Goal: Task Accomplishment & Management: Use online tool/utility

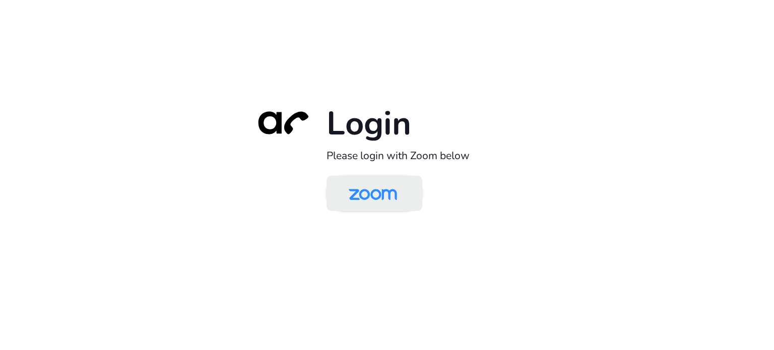
click at [397, 187] on img at bounding box center [373, 194] width 70 height 33
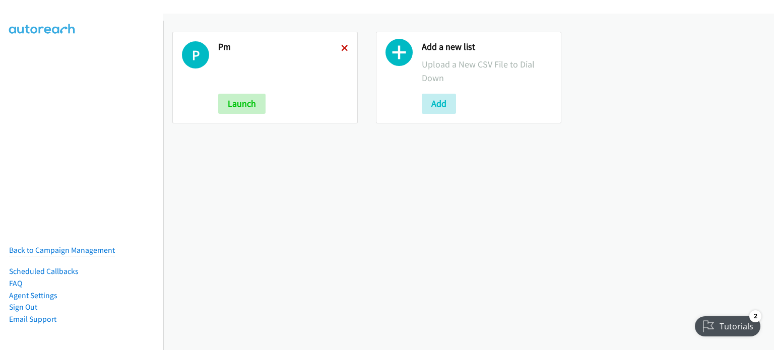
click at [345, 48] on icon at bounding box center [344, 48] width 7 height 7
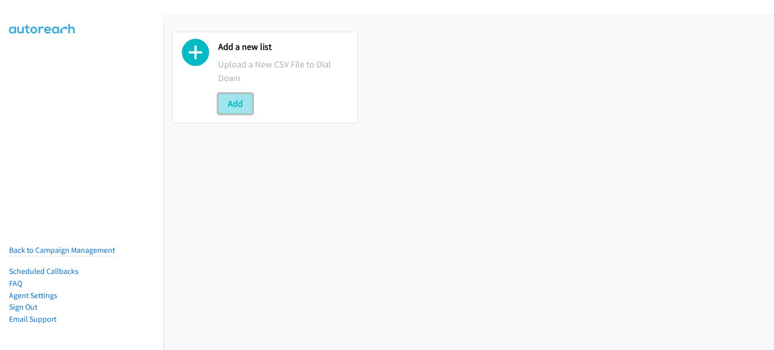
click at [249, 105] on button "Add" at bounding box center [235, 104] width 34 height 20
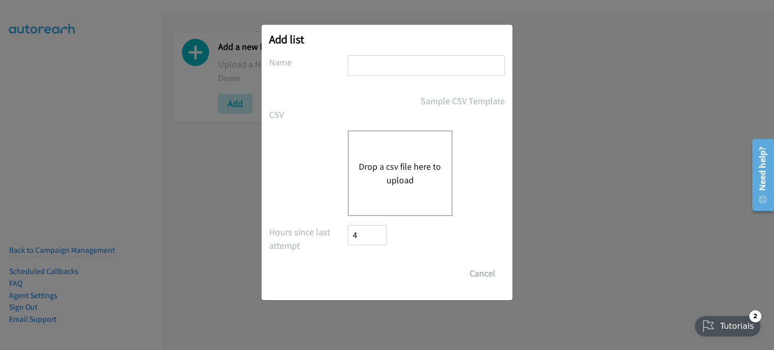
click at [385, 165] on button "Drop a csv file here to upload" at bounding box center [400, 173] width 83 height 27
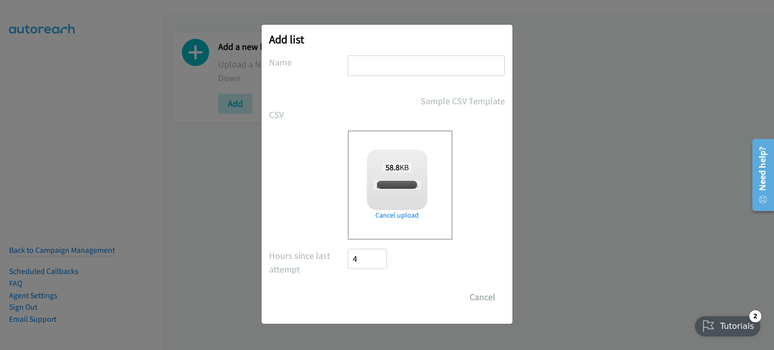
click at [407, 64] on input "text" at bounding box center [426, 65] width 157 height 21
checkbox input "true"
type input "AM"
click at [380, 295] on input "Save List" at bounding box center [374, 297] width 53 height 20
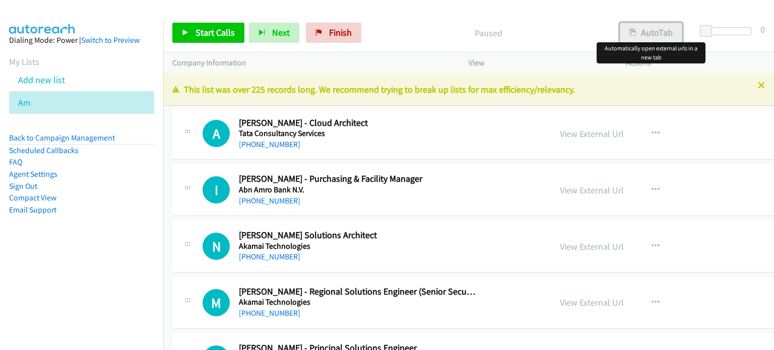
click at [649, 38] on button "AutoTab" at bounding box center [651, 33] width 62 height 20
click at [575, 133] on link "View External Url" at bounding box center [592, 134] width 64 height 12
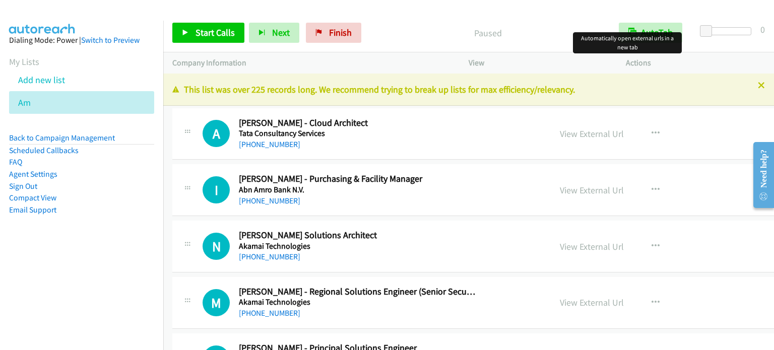
click at [206, 43] on div "Start Calls Pause Next Finish Paused AutoTab AutoTab 0" at bounding box center [468, 33] width 611 height 39
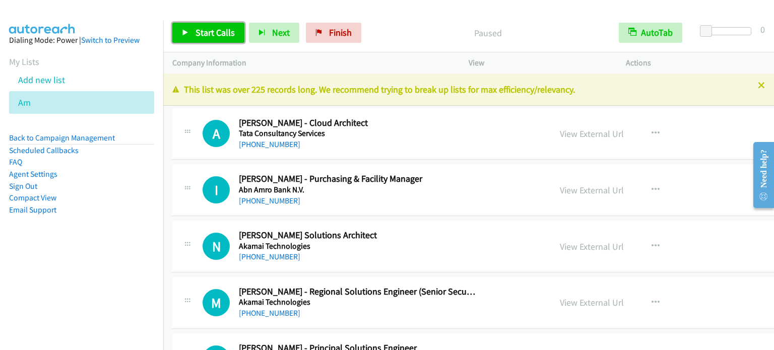
click at [207, 35] on span "Start Calls" at bounding box center [215, 33] width 39 height 12
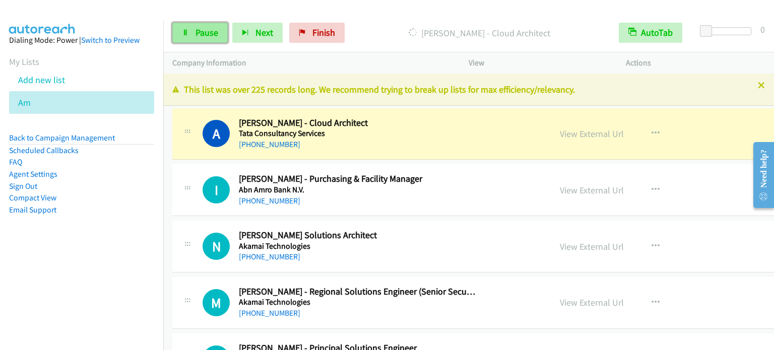
click at [207, 40] on link "Pause" at bounding box center [199, 33] width 55 height 20
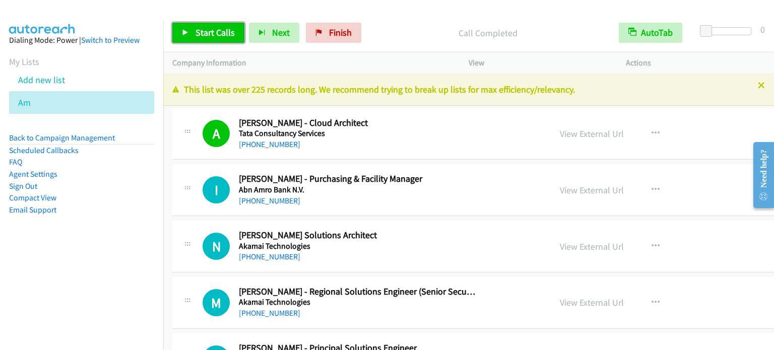
click at [198, 42] on link "Start Calls" at bounding box center [208, 33] width 72 height 20
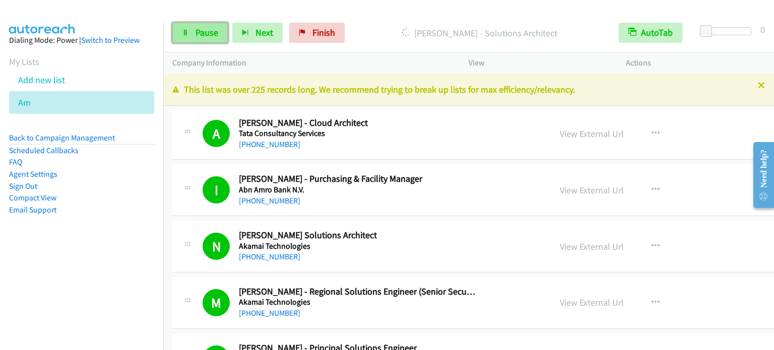
click at [197, 37] on span "Pause" at bounding box center [207, 33] width 23 height 12
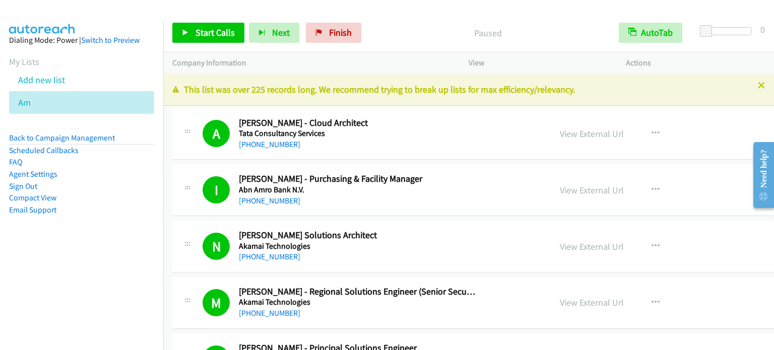
click at [29, 272] on nav "Dialing Mode: Power | Switch to Preview My Lists Add new list Am Back to Campai…" at bounding box center [82, 196] width 164 height 350
click at [201, 34] on span "Start Calls" at bounding box center [215, 33] width 39 height 12
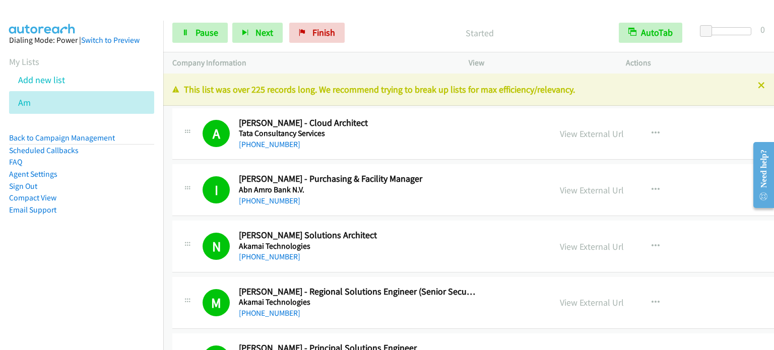
click at [105, 255] on aside "Dialing Mode: Power | Switch to Preview My Lists Add new list Am Back to Campai…" at bounding box center [81, 141] width 163 height 241
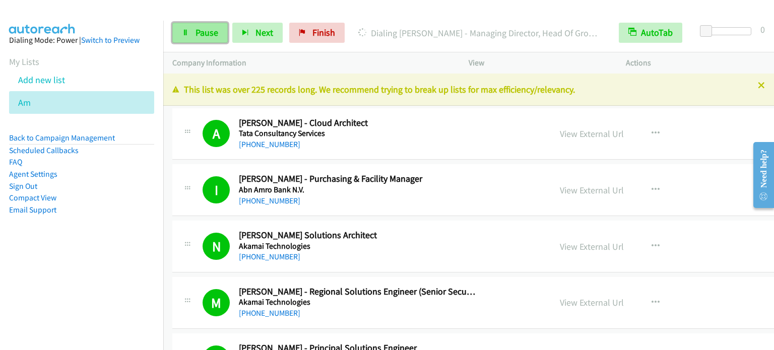
click at [209, 28] on span "Pause" at bounding box center [207, 33] width 23 height 12
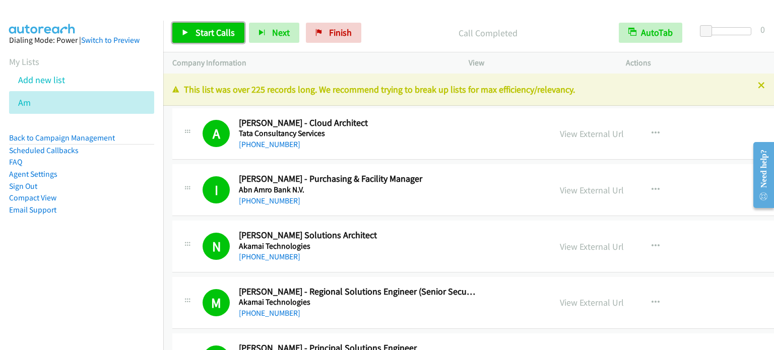
click at [215, 33] on span "Start Calls" at bounding box center [215, 33] width 39 height 12
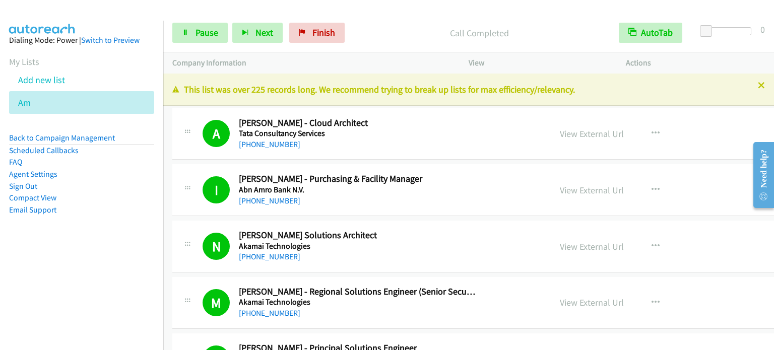
click at [88, 241] on aside "Dialing Mode: Power | Switch to Preview My Lists Add new list Am Back to Campai…" at bounding box center [81, 141] width 163 height 241
click at [200, 34] on span "Pause" at bounding box center [207, 33] width 23 height 12
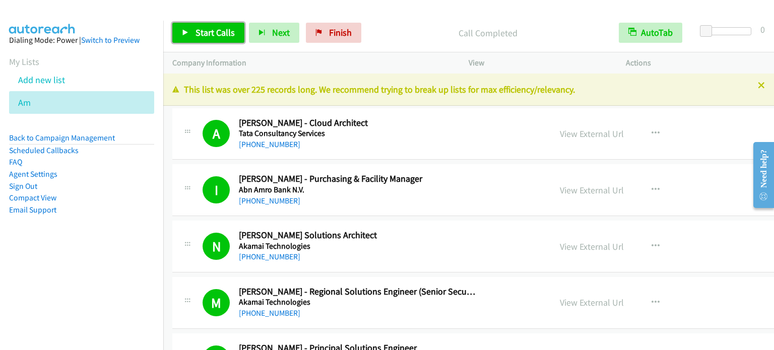
click at [199, 35] on span "Start Calls" at bounding box center [215, 33] width 39 height 12
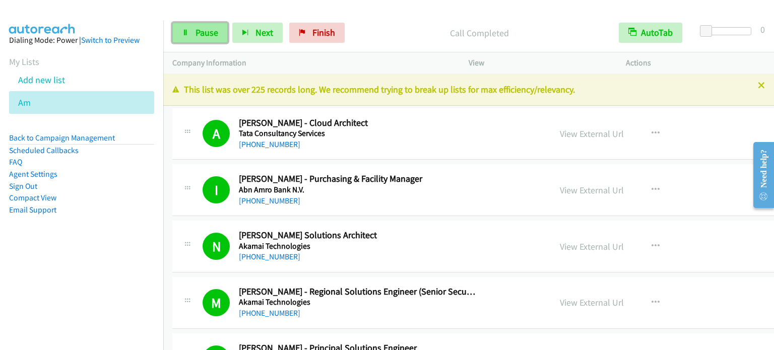
click at [212, 30] on span "Pause" at bounding box center [207, 33] width 23 height 12
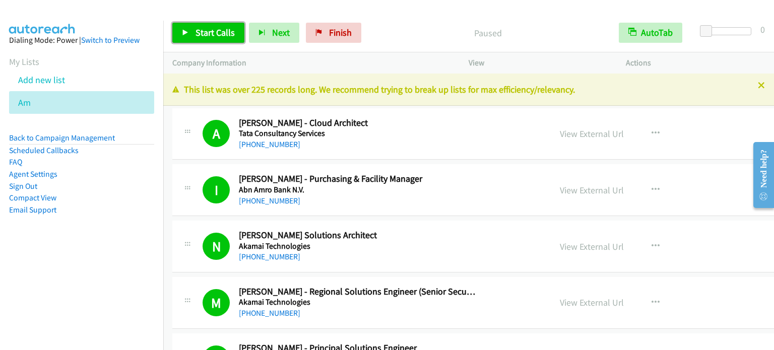
click at [212, 32] on span "Start Calls" at bounding box center [215, 33] width 39 height 12
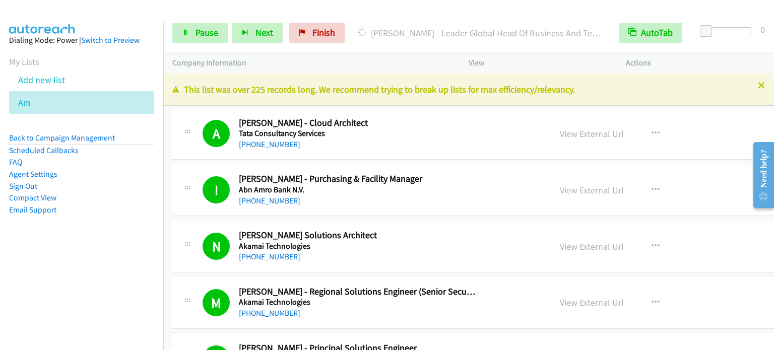
click at [107, 249] on aside "Dialing Mode: Power | Switch to Preview My Lists Add new list Am Back to Campai…" at bounding box center [81, 141] width 163 height 241
click at [212, 38] on span "Pause" at bounding box center [207, 33] width 23 height 12
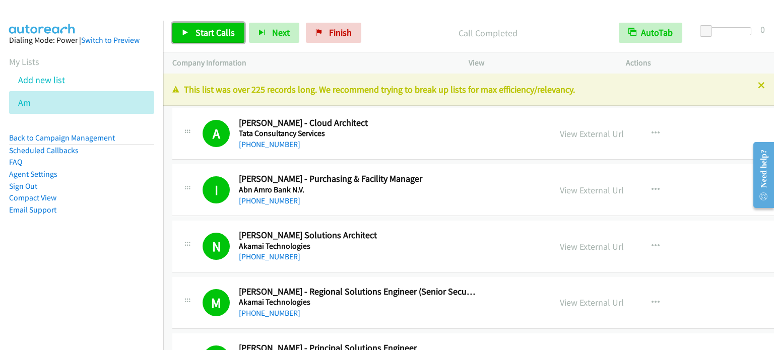
click at [221, 33] on span "Start Calls" at bounding box center [215, 33] width 39 height 12
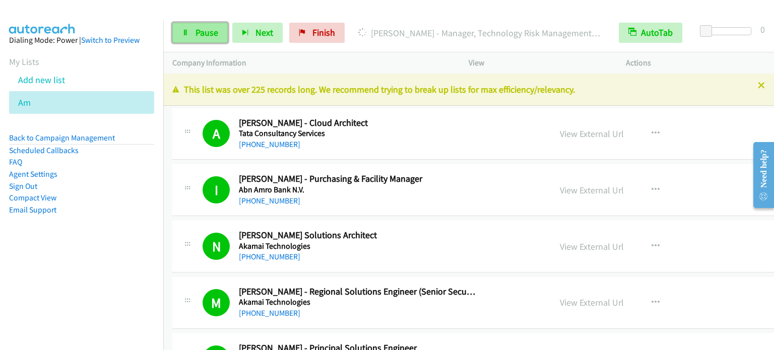
click at [204, 34] on span "Pause" at bounding box center [207, 33] width 23 height 12
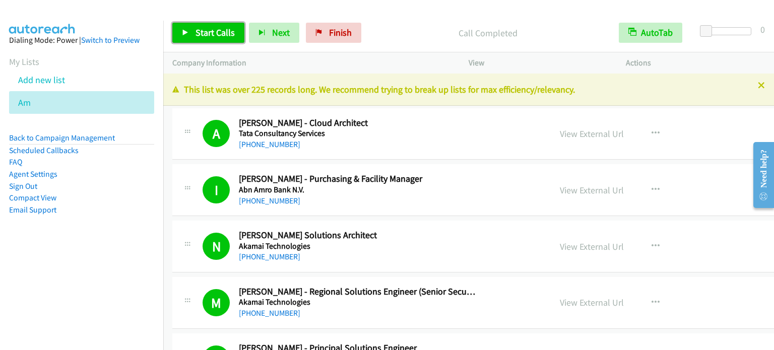
click at [207, 30] on span "Start Calls" at bounding box center [215, 33] width 39 height 12
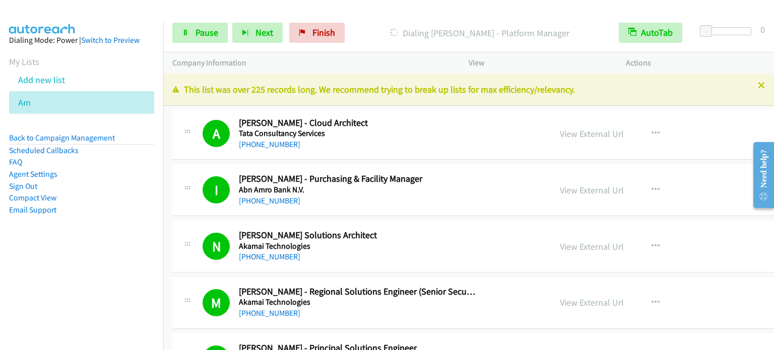
click at [62, 246] on aside "Dialing Mode: Power | Switch to Preview My Lists Add new list Am Back to Campai…" at bounding box center [81, 141] width 163 height 241
click at [204, 30] on span "Pause" at bounding box center [207, 33] width 23 height 12
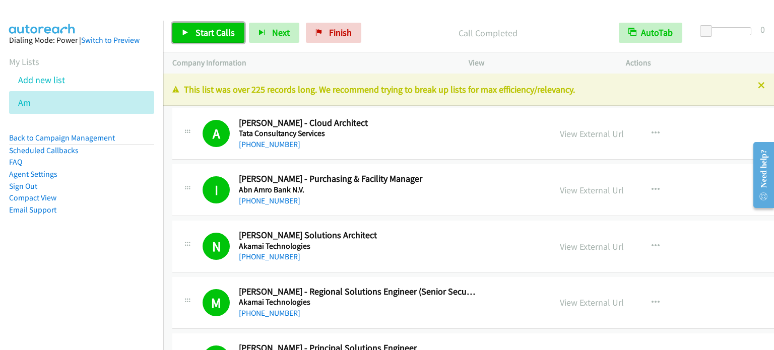
click at [199, 32] on span "Start Calls" at bounding box center [215, 33] width 39 height 12
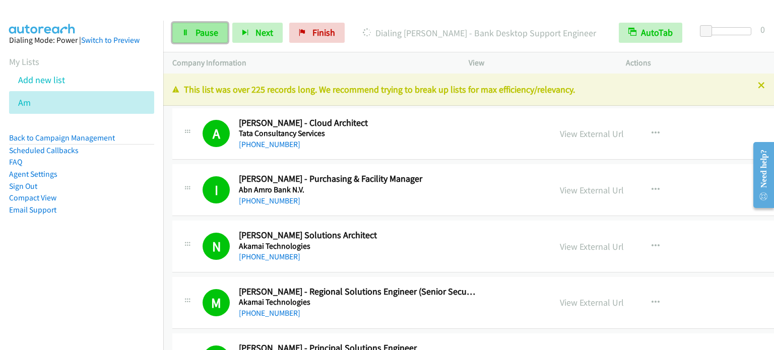
click at [193, 35] on link "Pause" at bounding box center [199, 33] width 55 height 20
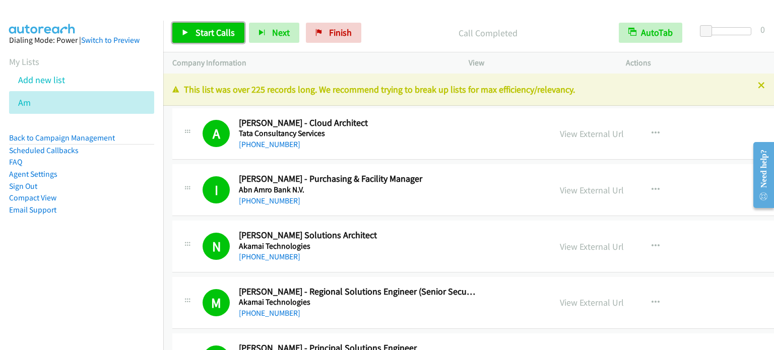
click at [224, 35] on span "Start Calls" at bounding box center [215, 33] width 39 height 12
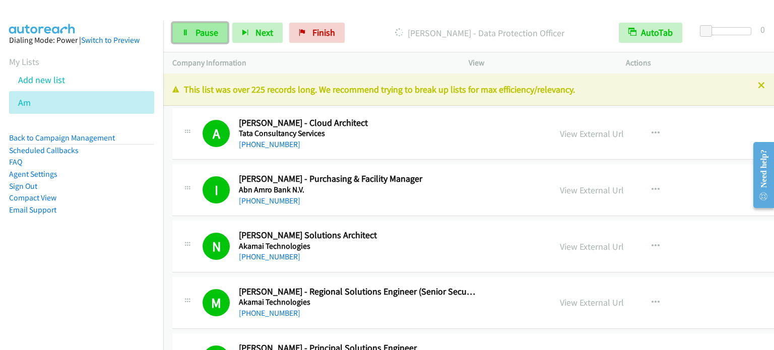
click at [210, 27] on span "Pause" at bounding box center [207, 33] width 23 height 12
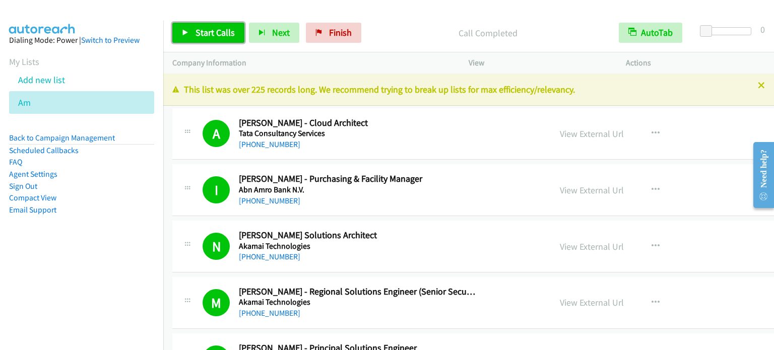
click at [214, 30] on span "Start Calls" at bounding box center [215, 33] width 39 height 12
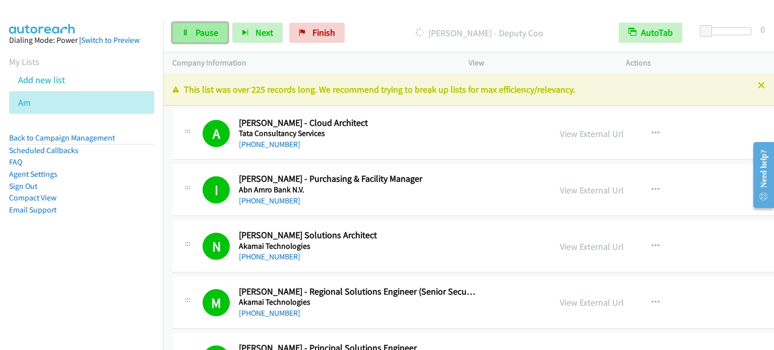
click at [196, 36] on span "Pause" at bounding box center [207, 33] width 23 height 12
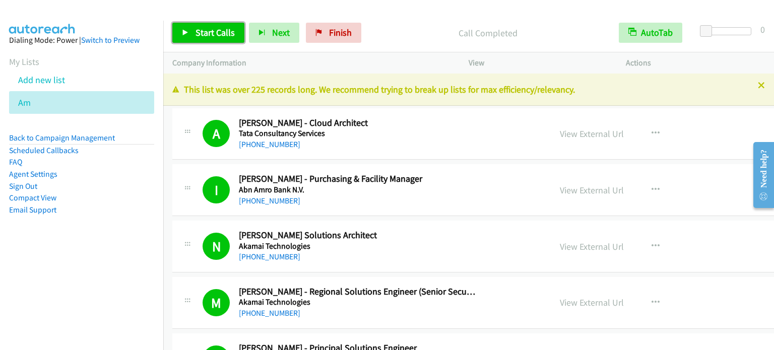
click at [212, 28] on span "Start Calls" at bounding box center [215, 33] width 39 height 12
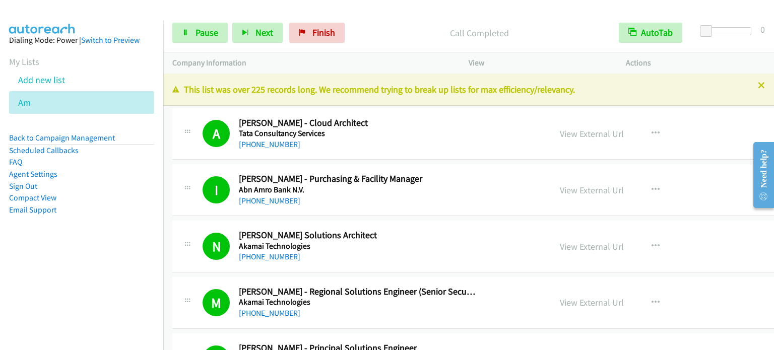
click at [137, 217] on aside "Dialing Mode: Power | Switch to Preview My Lists Add new list Am Back to Campai…" at bounding box center [81, 141] width 163 height 241
click at [107, 282] on nav "Dialing Mode: Power | Switch to Preview My Lists Add new list Am Back to Campai…" at bounding box center [82, 196] width 164 height 350
drag, startPoint x: 120, startPoint y: 215, endPoint x: 144, endPoint y: 157, distance: 62.3
click at [120, 215] on li "Email Support" at bounding box center [81, 210] width 145 height 12
click at [205, 36] on span "Pause" at bounding box center [207, 33] width 23 height 12
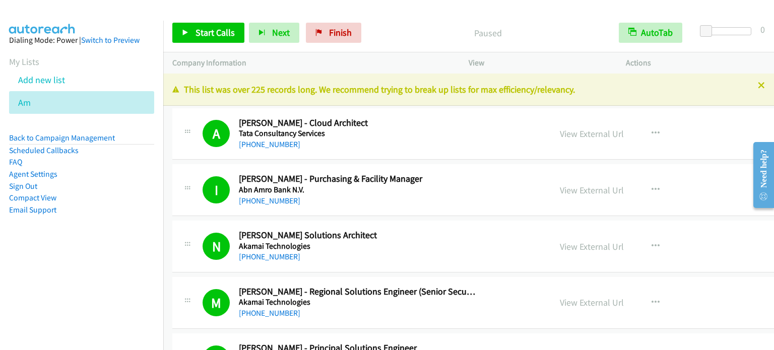
drag, startPoint x: 520, startPoint y: 330, endPoint x: 522, endPoint y: 348, distance: 18.3
click at [202, 29] on span "Start Calls" at bounding box center [215, 33] width 39 height 12
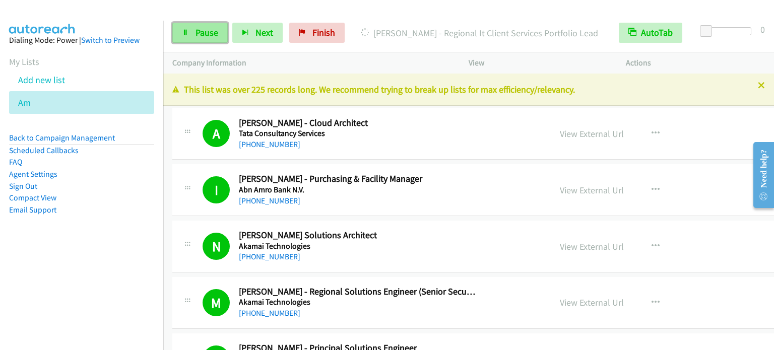
click at [196, 36] on span "Pause" at bounding box center [207, 33] width 23 height 12
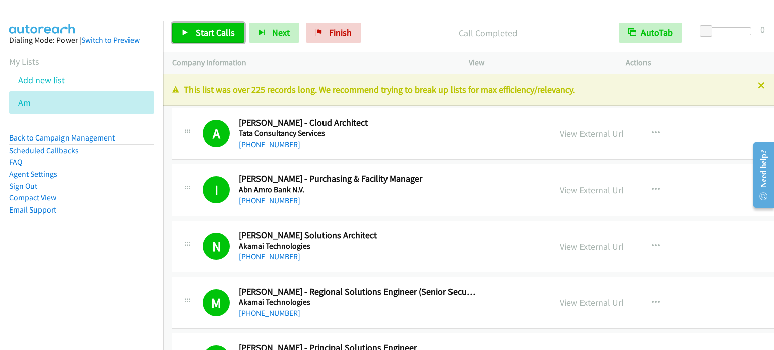
click at [226, 31] on span "Start Calls" at bounding box center [215, 33] width 39 height 12
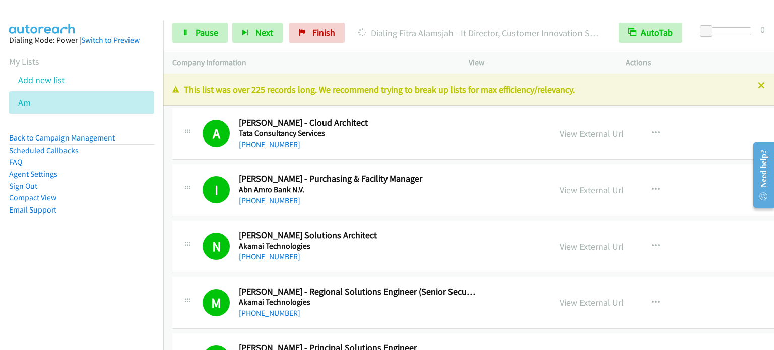
click at [70, 282] on nav "Dialing Mode: Power | Switch to Preview My Lists Add new list Am Back to Campai…" at bounding box center [82, 196] width 164 height 350
click at [127, 267] on nav "Dialing Mode: Power | Switch to Preview My Lists Add new list Am Back to Campai…" at bounding box center [82, 196] width 164 height 350
click at [42, 253] on aside "Dialing Mode: Power | Switch to Preview My Lists Add new list Am Back to Campai…" at bounding box center [81, 141] width 163 height 241
click at [114, 232] on aside "Dialing Mode: Power | Switch to Preview My Lists Add new list Am Back to Campai…" at bounding box center [81, 141] width 163 height 241
click at [73, 266] on nav "Dialing Mode: Power | Switch to Preview My Lists Add new list Am Back to Campai…" at bounding box center [82, 196] width 164 height 350
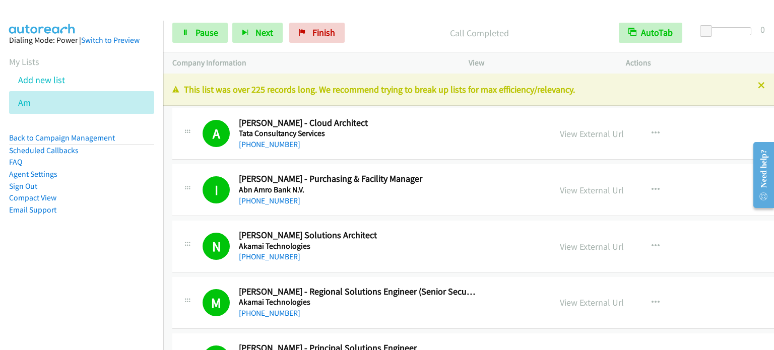
click at [119, 264] on nav "Dialing Mode: Power | Switch to Preview My Lists Add new list Am Back to Campai…" at bounding box center [82, 196] width 164 height 350
click at [85, 251] on aside "Dialing Mode: Power | Switch to Preview My Lists Add new list Am Back to Campai…" at bounding box center [81, 141] width 163 height 241
click at [207, 34] on span "Pause" at bounding box center [207, 33] width 23 height 12
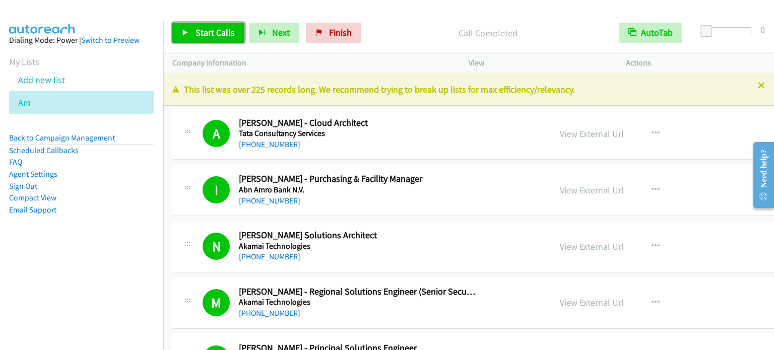
click at [213, 35] on span "Start Calls" at bounding box center [215, 33] width 39 height 12
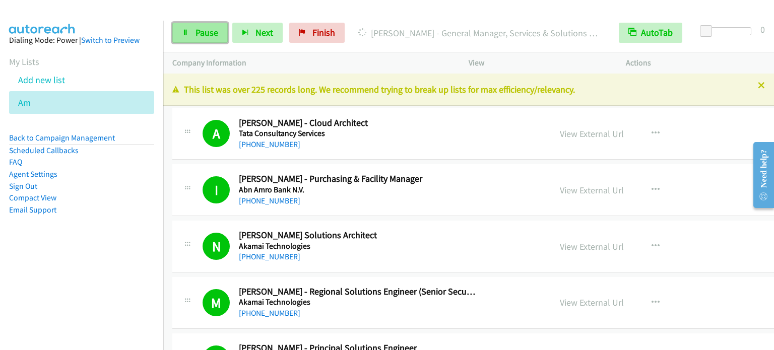
click at [197, 37] on span "Pause" at bounding box center [207, 33] width 23 height 12
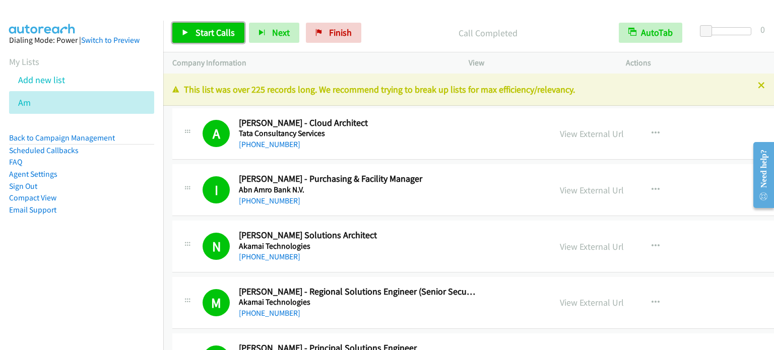
click at [212, 37] on span "Start Calls" at bounding box center [215, 33] width 39 height 12
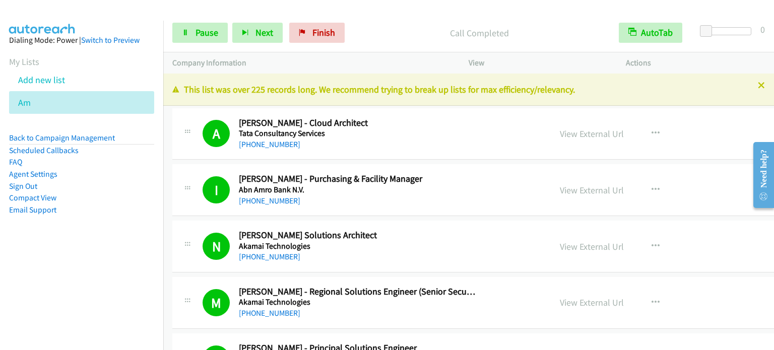
click at [120, 234] on aside "Dialing Mode: Power | Switch to Preview My Lists Add new list Am Back to Campai…" at bounding box center [81, 141] width 163 height 241
click at [126, 217] on aside "Dialing Mode: Power | Switch to Preview My Lists Add new list Am Back to Campai…" at bounding box center [81, 141] width 163 height 241
click at [198, 32] on span "Pause" at bounding box center [207, 33] width 23 height 12
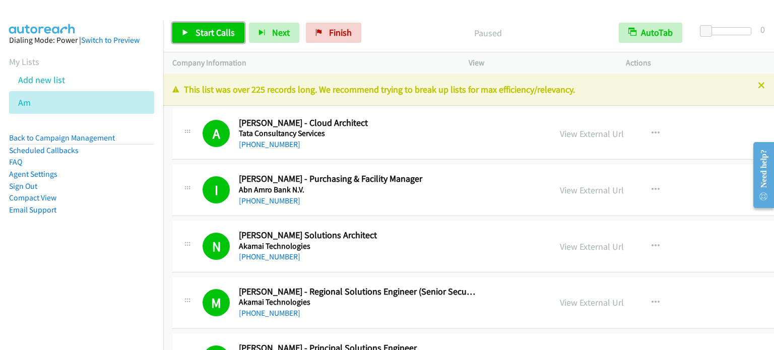
click at [198, 32] on span "Start Calls" at bounding box center [215, 33] width 39 height 12
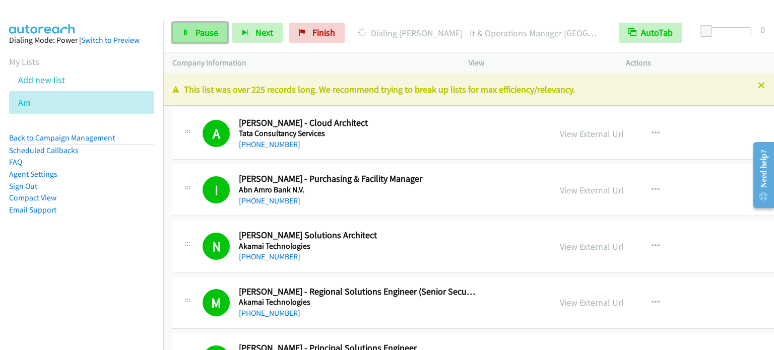
click at [198, 38] on link "Pause" at bounding box center [199, 33] width 55 height 20
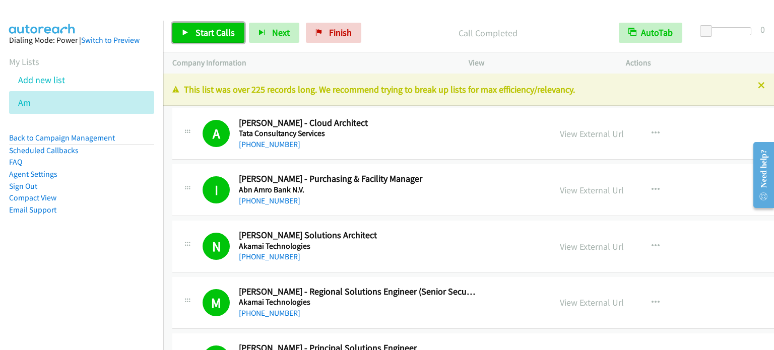
click at [210, 28] on span "Start Calls" at bounding box center [215, 33] width 39 height 12
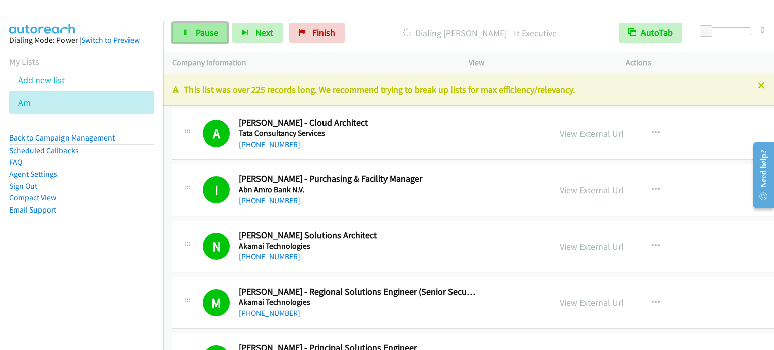
click at [213, 29] on span "Pause" at bounding box center [207, 33] width 23 height 12
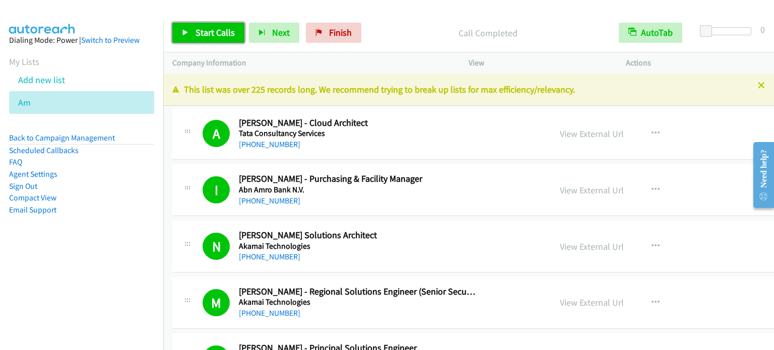
click at [220, 32] on span "Start Calls" at bounding box center [215, 33] width 39 height 12
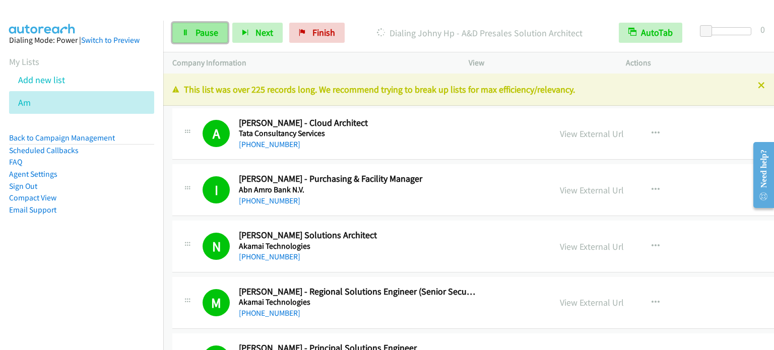
click at [205, 32] on span "Pause" at bounding box center [207, 33] width 23 height 12
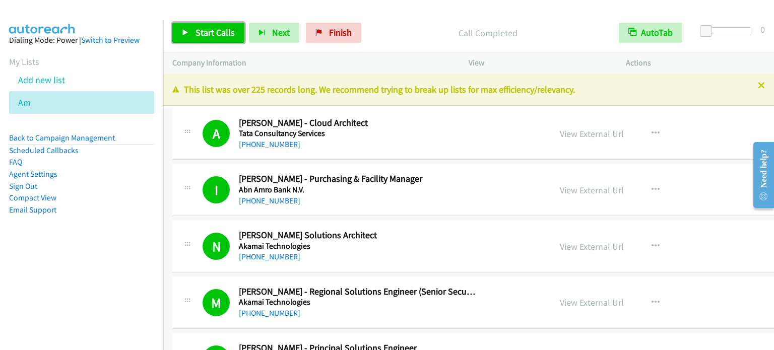
click at [210, 30] on span "Start Calls" at bounding box center [215, 33] width 39 height 12
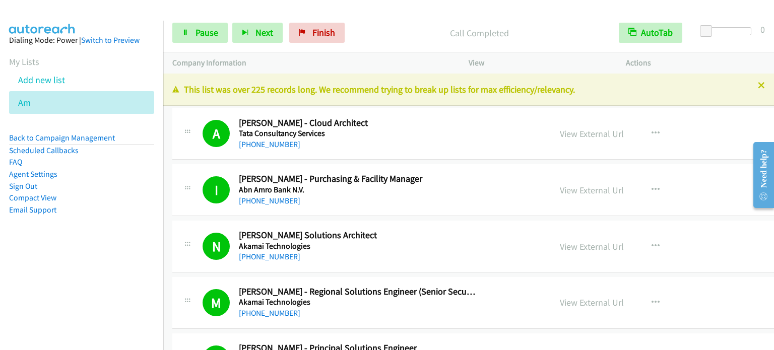
click at [69, 284] on nav "Dialing Mode: Power | Switch to Preview My Lists Add new list Am Back to Campai…" at bounding box center [82, 196] width 164 height 350
click at [211, 27] on span "Pause" at bounding box center [207, 33] width 23 height 12
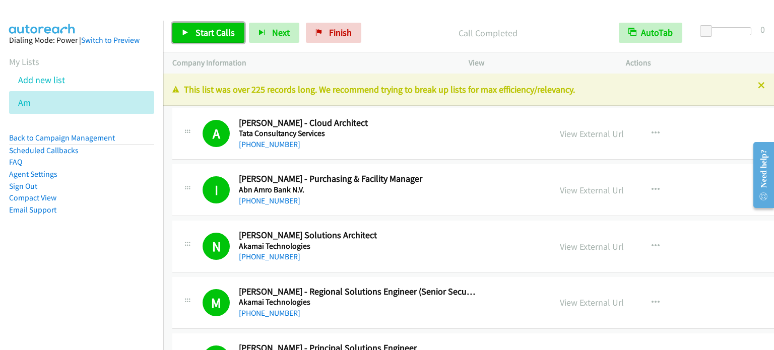
click at [201, 34] on span "Start Calls" at bounding box center [215, 33] width 39 height 12
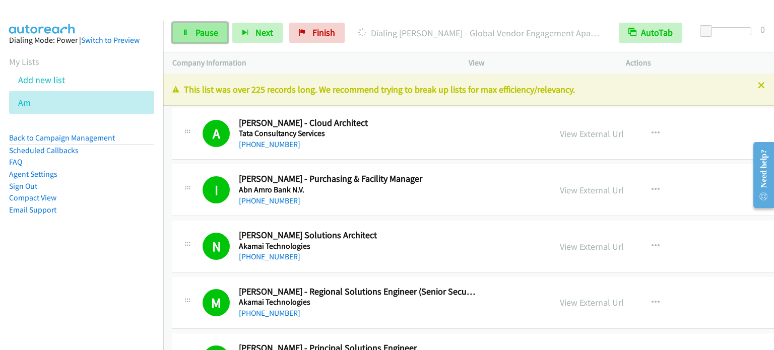
click at [213, 31] on span "Pause" at bounding box center [207, 33] width 23 height 12
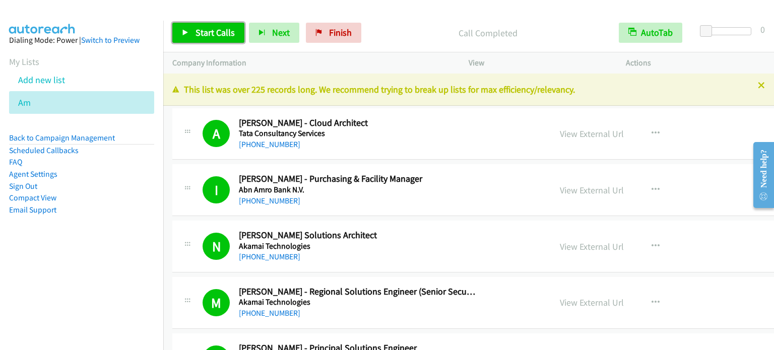
click at [196, 35] on span "Start Calls" at bounding box center [215, 33] width 39 height 12
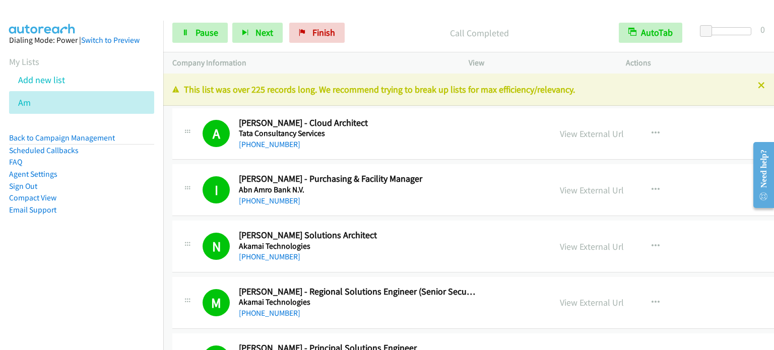
click at [90, 272] on nav "Dialing Mode: Power | Switch to Preview My Lists Add new list Am Back to Campai…" at bounding box center [82, 196] width 164 height 350
click at [198, 32] on span "Pause" at bounding box center [207, 33] width 23 height 12
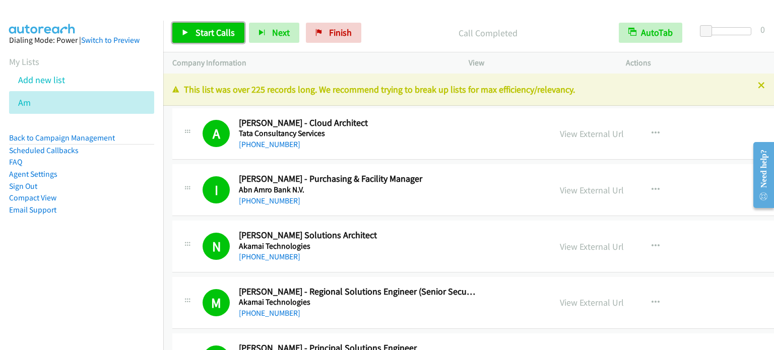
click at [189, 38] on link "Start Calls" at bounding box center [208, 33] width 72 height 20
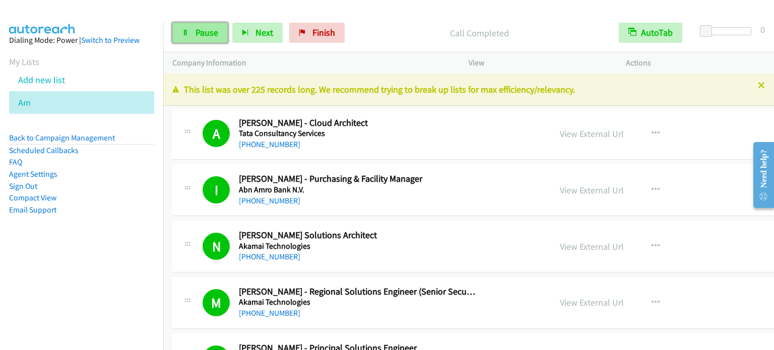
click at [218, 29] on link "Pause" at bounding box center [199, 33] width 55 height 20
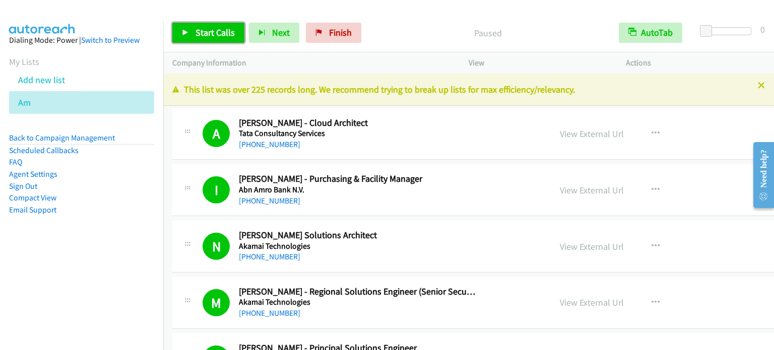
click at [219, 35] on span "Start Calls" at bounding box center [215, 33] width 39 height 12
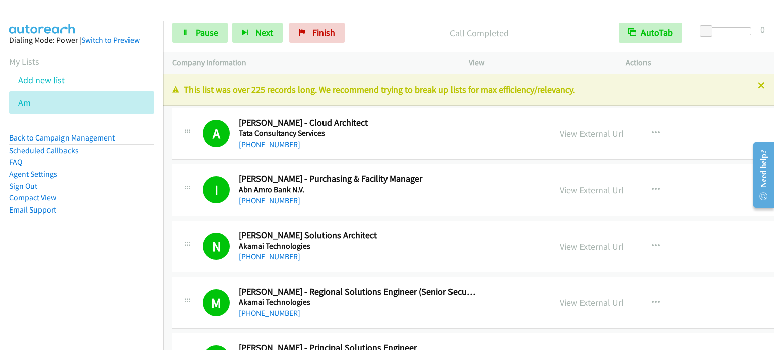
click at [139, 256] on aside "Dialing Mode: Power | Switch to Preview My Lists Add new list Am Back to Campai…" at bounding box center [81, 141] width 163 height 241
click at [204, 33] on span "Pause" at bounding box center [207, 33] width 23 height 12
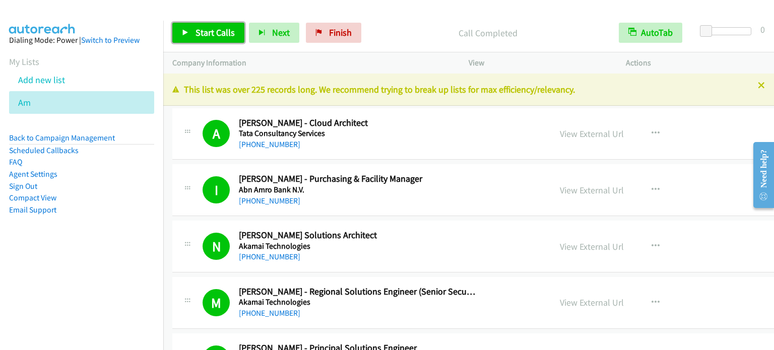
click at [226, 29] on span "Start Calls" at bounding box center [215, 33] width 39 height 12
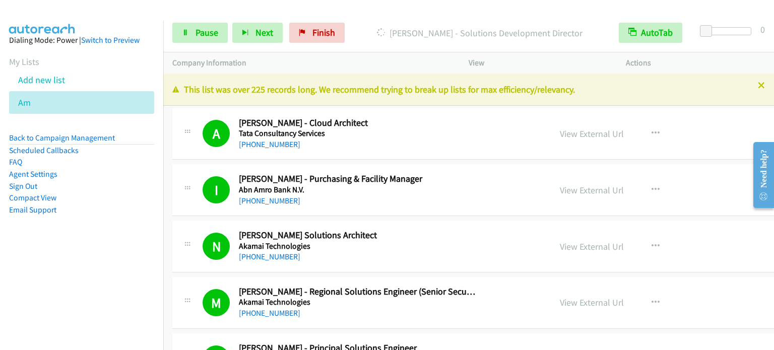
click at [122, 237] on aside "Dialing Mode: Power | Switch to Preview My Lists Add new list Am Back to Campai…" at bounding box center [81, 141] width 163 height 241
drag, startPoint x: 134, startPoint y: 257, endPoint x: 136, endPoint y: 225, distance: 32.3
click at [133, 257] on aside "Dialing Mode: Power | Switch to Preview My Lists Add new list Am Back to Campai…" at bounding box center [81, 141] width 163 height 241
drag, startPoint x: 211, startPoint y: 29, endPoint x: 218, endPoint y: 22, distance: 10.0
click at [211, 29] on span "Pause" at bounding box center [207, 33] width 23 height 12
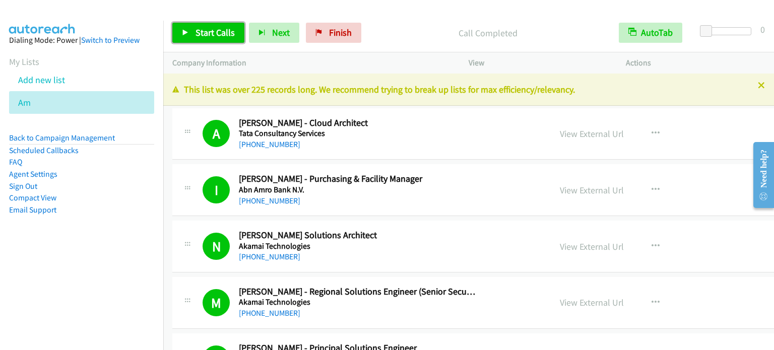
click at [216, 36] on span "Start Calls" at bounding box center [215, 33] width 39 height 12
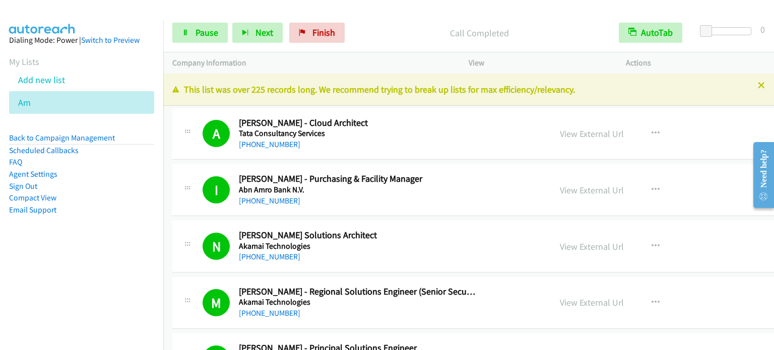
click at [129, 210] on li "Email Support" at bounding box center [81, 210] width 145 height 12
click at [192, 38] on link "Pause" at bounding box center [199, 33] width 55 height 20
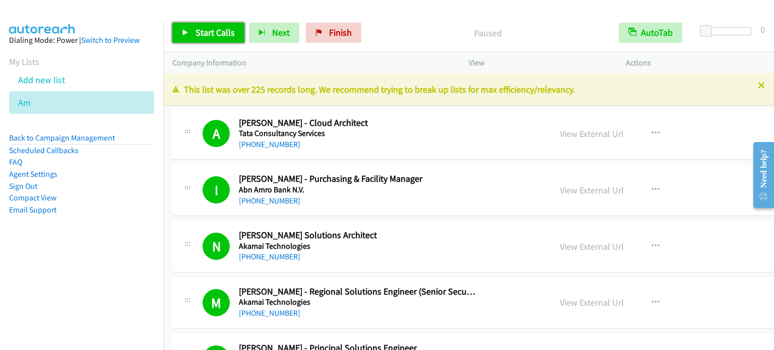
click at [194, 36] on link "Start Calls" at bounding box center [208, 33] width 72 height 20
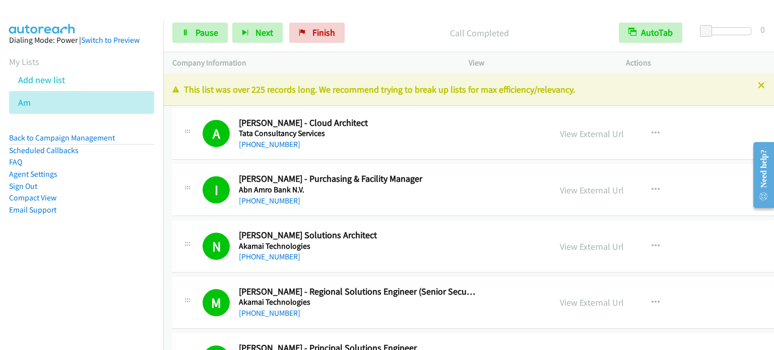
click at [145, 216] on aside "Dialing Mode: Power | Switch to Preview My Lists Add new list Am Back to Campai…" at bounding box center [81, 141] width 163 height 241
click at [216, 33] on span "Pause" at bounding box center [207, 33] width 23 height 12
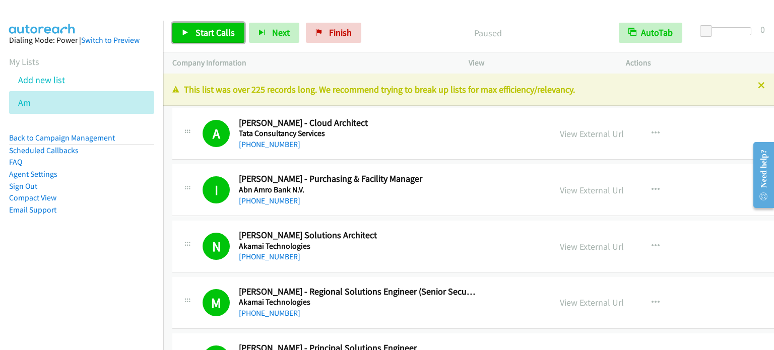
click at [216, 32] on span "Start Calls" at bounding box center [215, 33] width 39 height 12
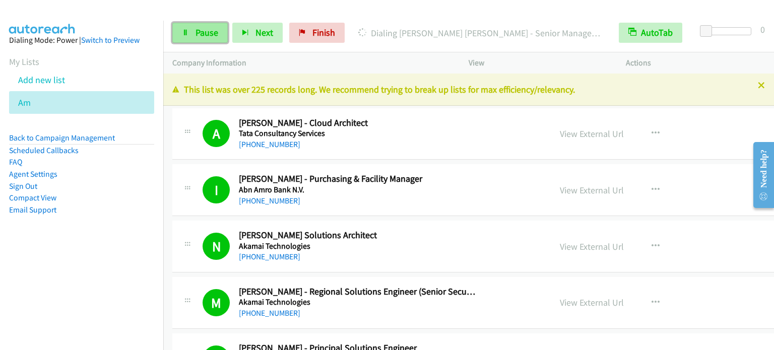
click at [184, 35] on icon at bounding box center [185, 33] width 7 height 7
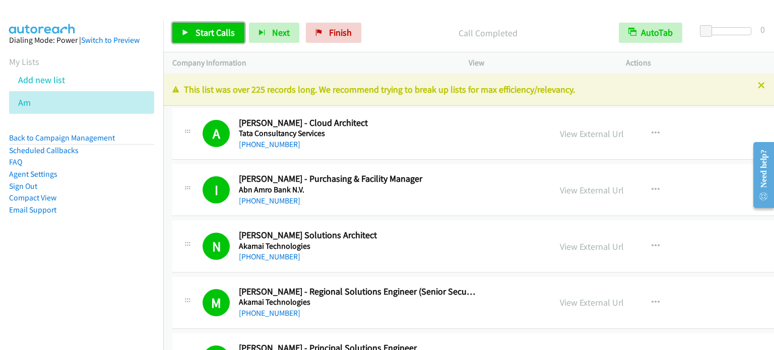
click at [212, 28] on span "Start Calls" at bounding box center [215, 33] width 39 height 12
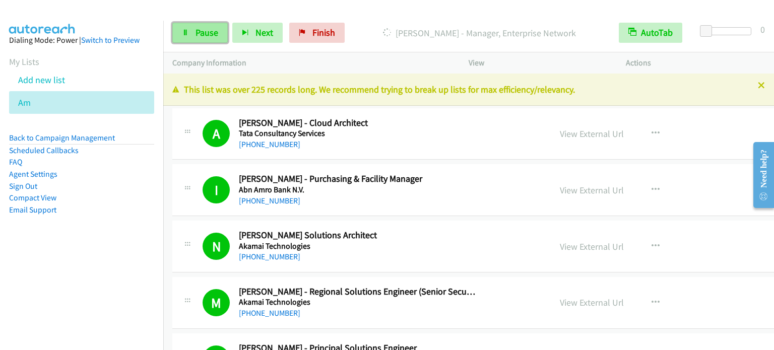
click at [212, 36] on span "Pause" at bounding box center [207, 33] width 23 height 12
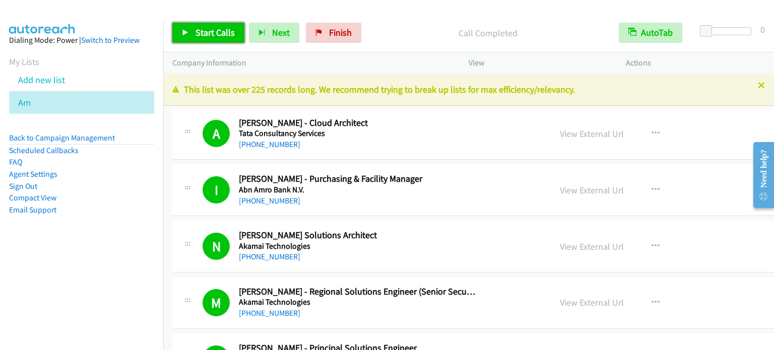
click at [221, 32] on span "Start Calls" at bounding box center [215, 33] width 39 height 12
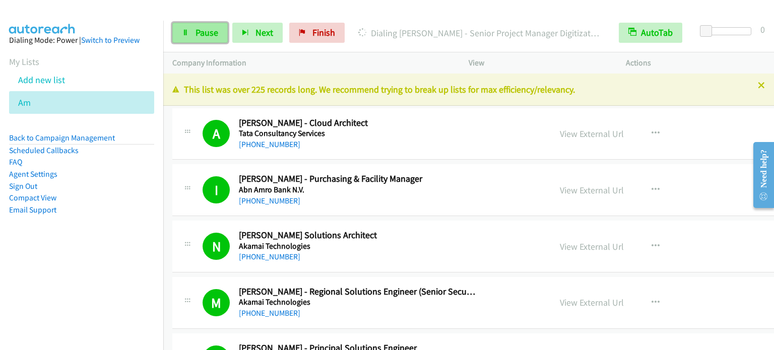
click at [210, 34] on span "Pause" at bounding box center [207, 33] width 23 height 12
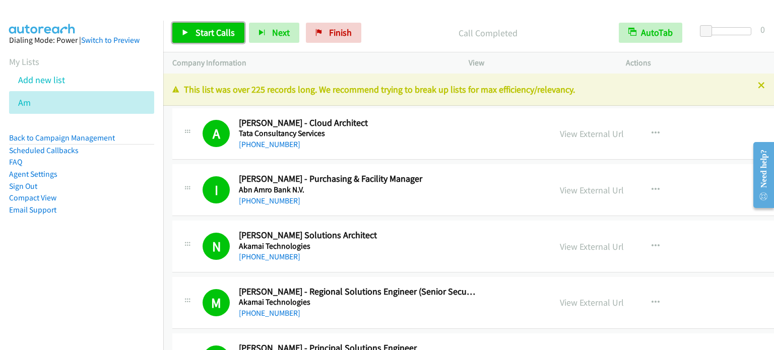
click at [217, 29] on span "Start Calls" at bounding box center [215, 33] width 39 height 12
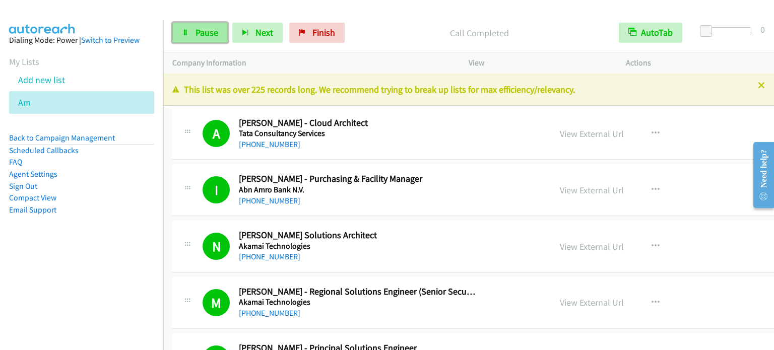
click at [214, 32] on span "Pause" at bounding box center [207, 33] width 23 height 12
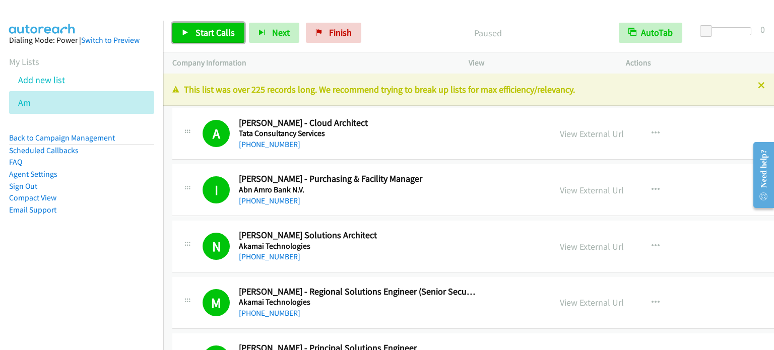
click at [216, 29] on span "Start Calls" at bounding box center [215, 33] width 39 height 12
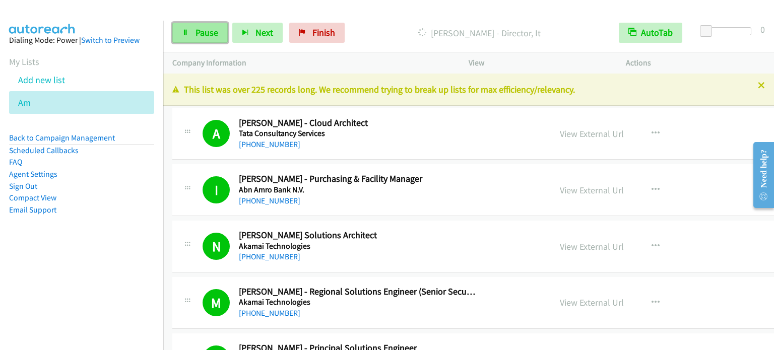
click at [210, 33] on span "Pause" at bounding box center [207, 33] width 23 height 12
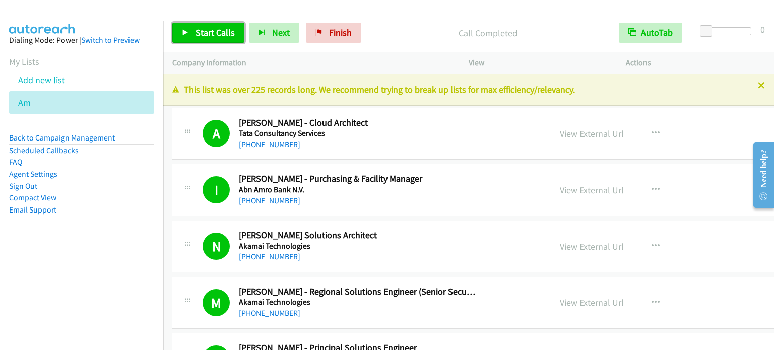
click at [213, 31] on span "Start Calls" at bounding box center [215, 33] width 39 height 12
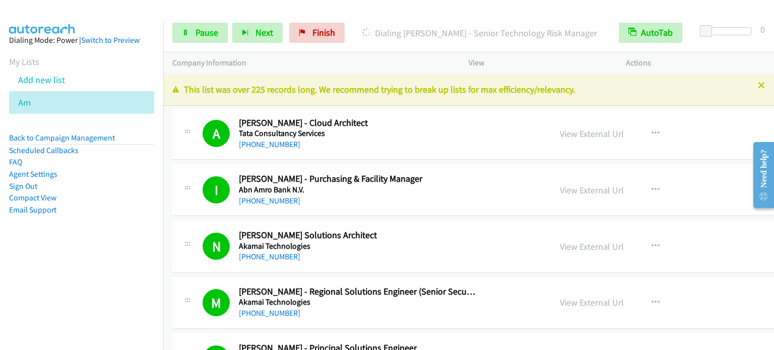
click at [61, 285] on nav "Dialing Mode: Power | Switch to Preview My Lists Add new list Am Back to Campai…" at bounding box center [82, 196] width 164 height 350
click at [72, 258] on aside "Dialing Mode: Power | Switch to Preview My Lists Add new list Am Back to Campai…" at bounding box center [81, 141] width 163 height 241
click at [107, 244] on aside "Dialing Mode: Power | Switch to Preview My Lists Add new list Am Back to Campai…" at bounding box center [81, 141] width 163 height 241
click at [108, 264] on nav "Dialing Mode: Power | Switch to Preview My Lists Add new list Am Back to Campai…" at bounding box center [82, 196] width 164 height 350
click at [108, 245] on aside "Dialing Mode: Power | Switch to Preview My Lists Add new list Am Back to Campai…" at bounding box center [81, 141] width 163 height 241
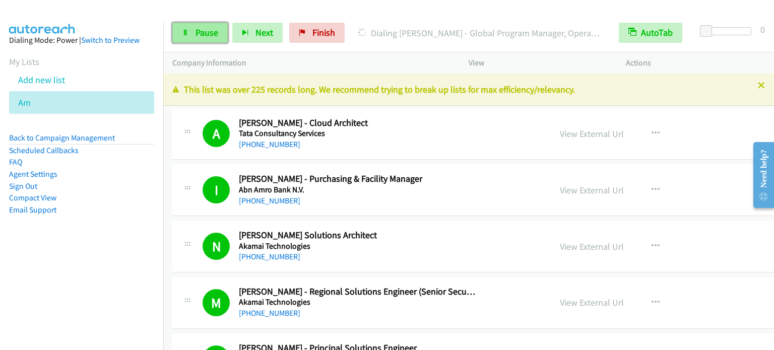
click at [213, 27] on span "Pause" at bounding box center [207, 33] width 23 height 12
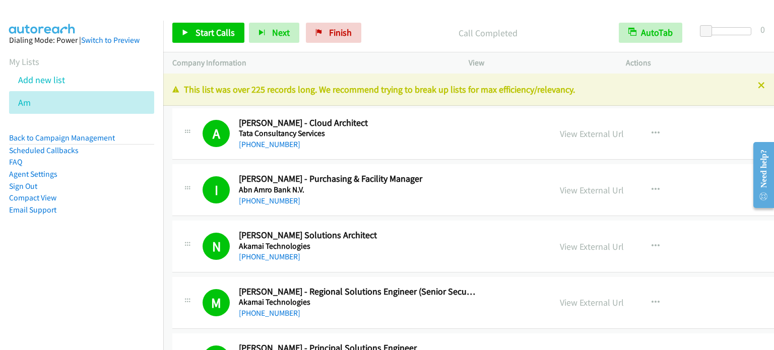
drag, startPoint x: 126, startPoint y: 227, endPoint x: 131, endPoint y: 216, distance: 12.2
click at [126, 227] on aside "Dialing Mode: Power | Switch to Preview My Lists Add new list Am Back to Campai…" at bounding box center [81, 141] width 163 height 241
click at [200, 33] on span "Start Calls" at bounding box center [215, 33] width 39 height 12
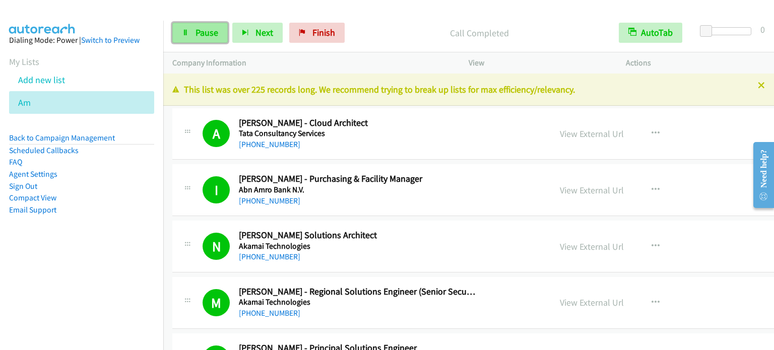
click at [219, 32] on link "Pause" at bounding box center [199, 33] width 55 height 20
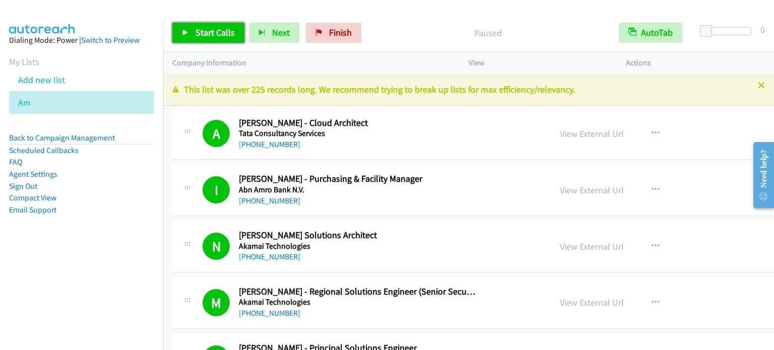
click at [207, 32] on span "Start Calls" at bounding box center [215, 33] width 39 height 12
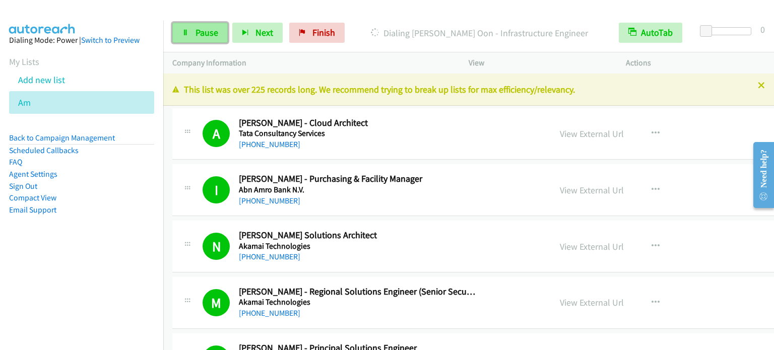
click at [203, 34] on span "Pause" at bounding box center [207, 33] width 23 height 12
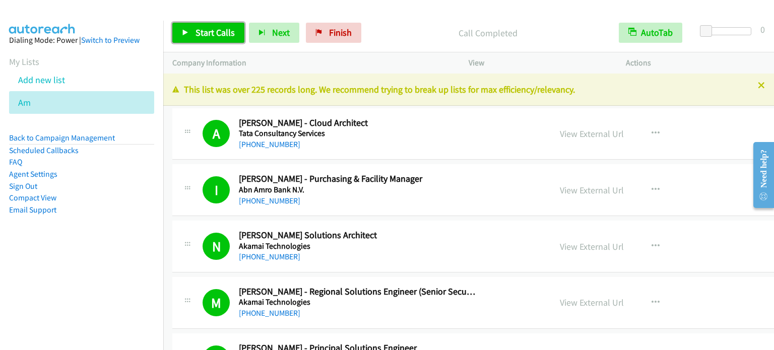
click at [211, 33] on span "Start Calls" at bounding box center [215, 33] width 39 height 12
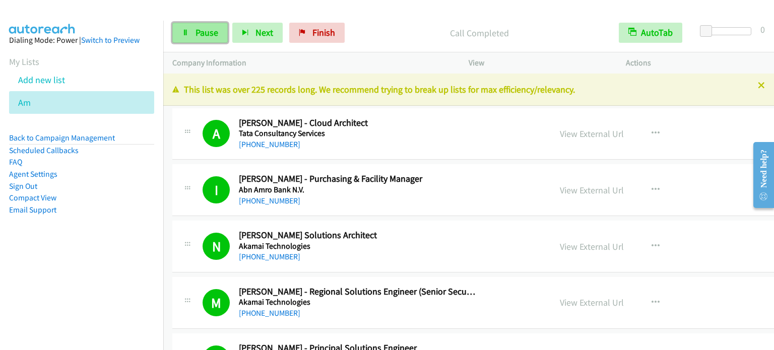
click at [206, 30] on span "Pause" at bounding box center [207, 33] width 23 height 12
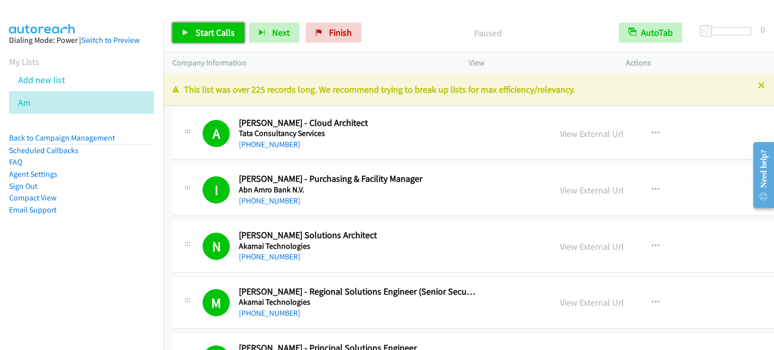
click at [206, 30] on span "Start Calls" at bounding box center [215, 33] width 39 height 12
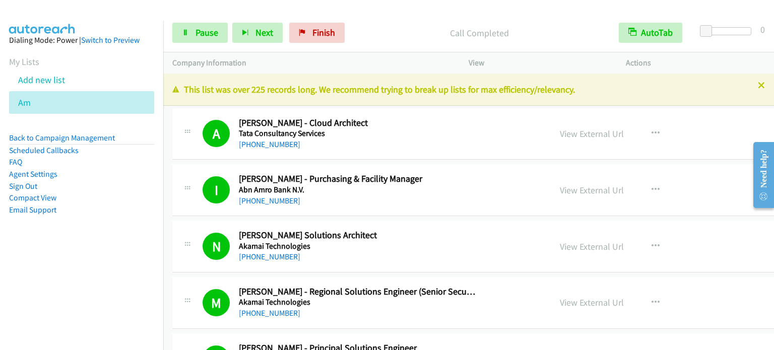
click at [62, 277] on nav "Dialing Mode: Power | Switch to Preview My Lists Add new list Am Back to Campai…" at bounding box center [82, 196] width 164 height 350
click at [85, 207] on li "Email Support" at bounding box center [81, 210] width 145 height 12
click at [208, 29] on span "Pause" at bounding box center [207, 33] width 23 height 12
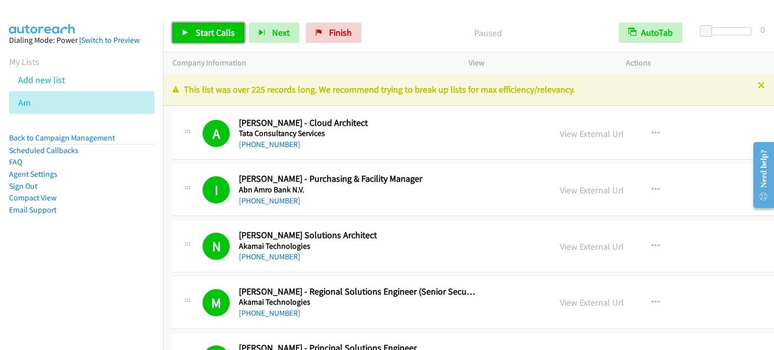
click at [209, 27] on span "Start Calls" at bounding box center [215, 33] width 39 height 12
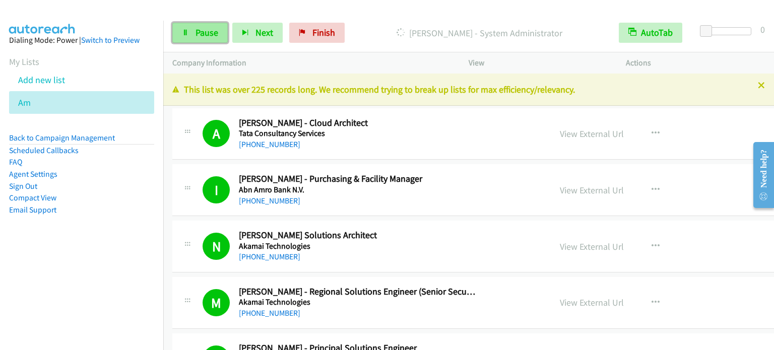
click at [191, 34] on link "Pause" at bounding box center [199, 33] width 55 height 20
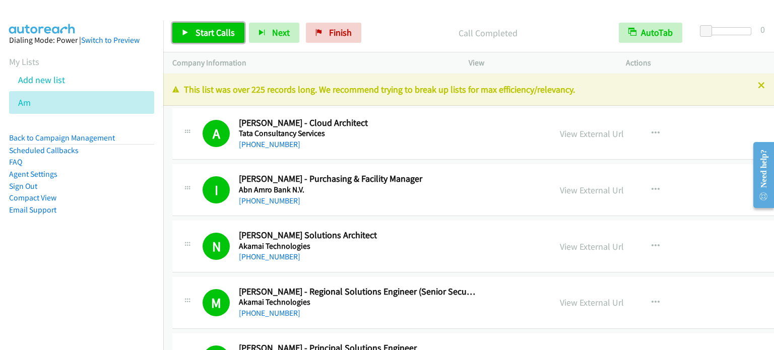
click at [196, 39] on link "Start Calls" at bounding box center [208, 33] width 72 height 20
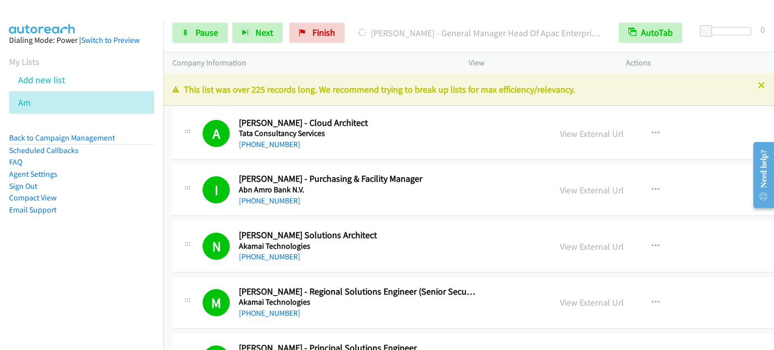
click at [107, 279] on nav "Dialing Mode: Power | Switch to Preview My Lists Add new list Am Back to Campai…" at bounding box center [82, 196] width 164 height 350
click at [117, 260] on aside "Dialing Mode: Power | Switch to Preview My Lists Add new list Am Back to Campai…" at bounding box center [81, 141] width 163 height 241
click at [188, 32] on link "Pause" at bounding box center [199, 33] width 55 height 20
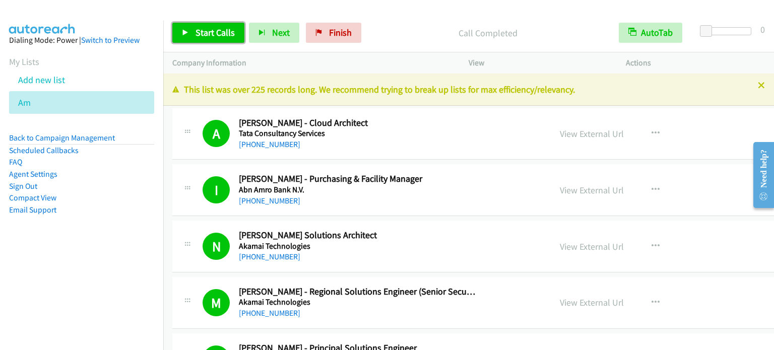
click at [201, 28] on span "Start Calls" at bounding box center [215, 33] width 39 height 12
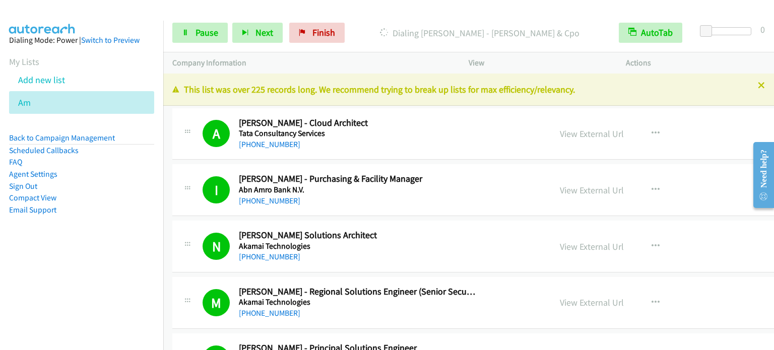
click at [116, 222] on aside "Dialing Mode: Power | Switch to Preview My Lists Add new list Am Back to Campai…" at bounding box center [81, 141] width 163 height 241
click at [198, 30] on span "Pause" at bounding box center [207, 33] width 23 height 12
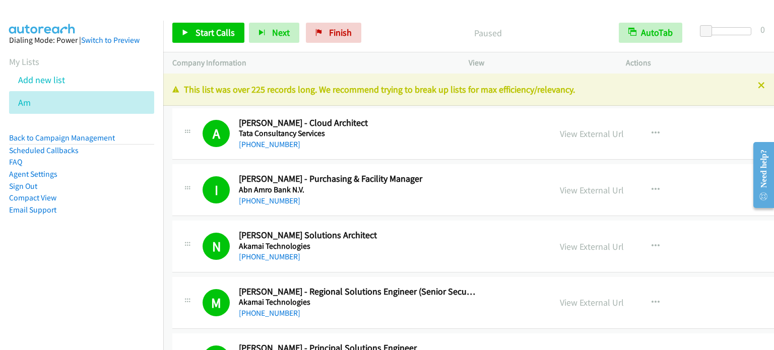
drag, startPoint x: 80, startPoint y: 235, endPoint x: 109, endPoint y: 194, distance: 50.3
click at [80, 235] on aside "Dialing Mode: Power | Switch to Preview My Lists Add new list Am Back to Campai…" at bounding box center [81, 141] width 163 height 241
click at [220, 31] on span "Start Calls" at bounding box center [215, 33] width 39 height 12
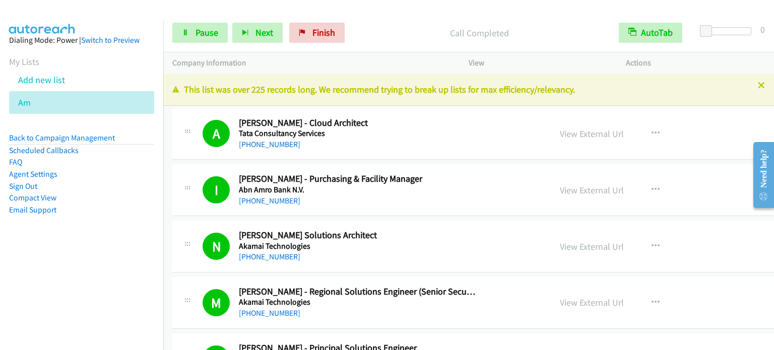
click at [94, 213] on li "Email Support" at bounding box center [81, 210] width 145 height 12
click at [201, 35] on span "Pause" at bounding box center [207, 33] width 23 height 12
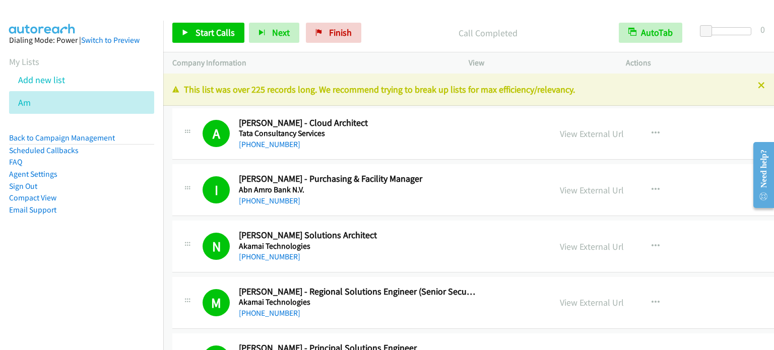
click at [216, 21] on div "Start Calls Pause Next Finish Call Completed AutoTab AutoTab 0" at bounding box center [468, 33] width 611 height 39
click at [216, 30] on span "Start Calls" at bounding box center [215, 33] width 39 height 12
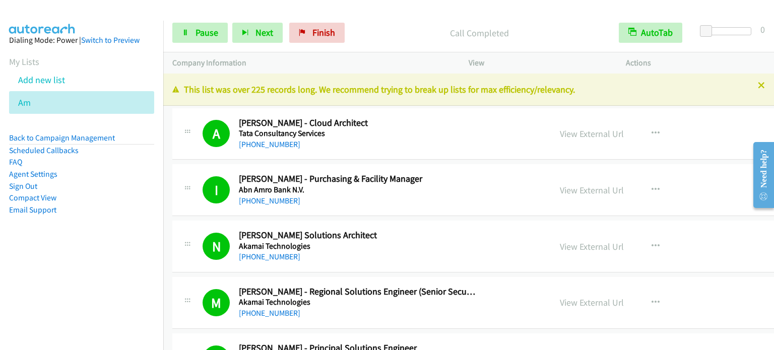
click at [100, 253] on aside "Dialing Mode: Power | Switch to Preview My Lists Add new list Am Back to Campai…" at bounding box center [81, 141] width 163 height 241
click at [217, 29] on span "Pause" at bounding box center [207, 33] width 23 height 12
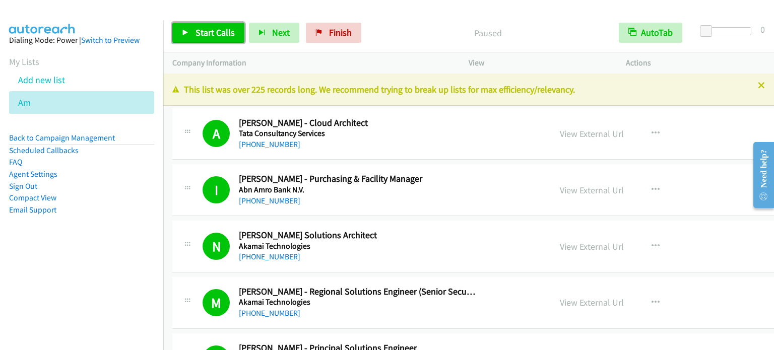
click at [215, 36] on span "Start Calls" at bounding box center [215, 33] width 39 height 12
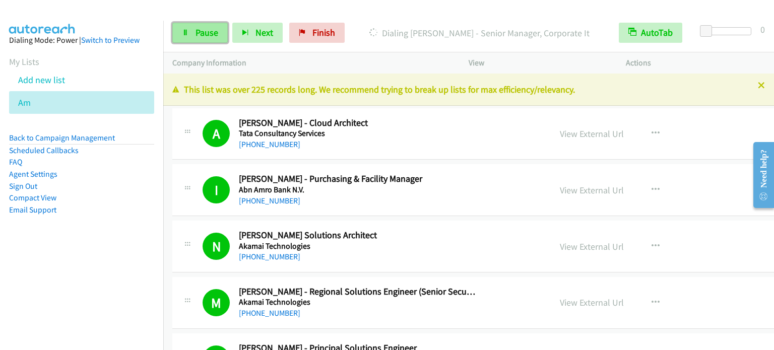
click at [212, 36] on span "Pause" at bounding box center [207, 33] width 23 height 12
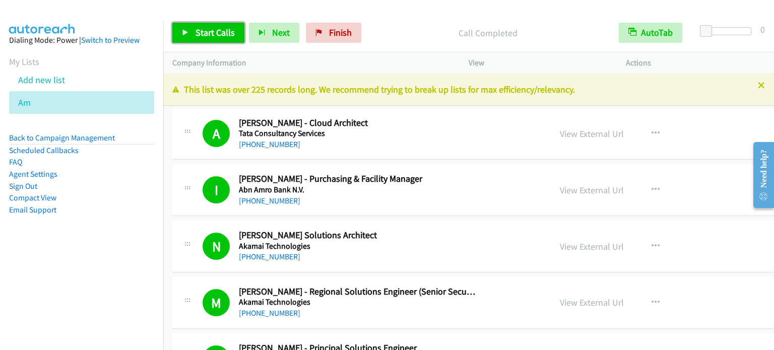
click at [215, 29] on span "Start Calls" at bounding box center [215, 33] width 39 height 12
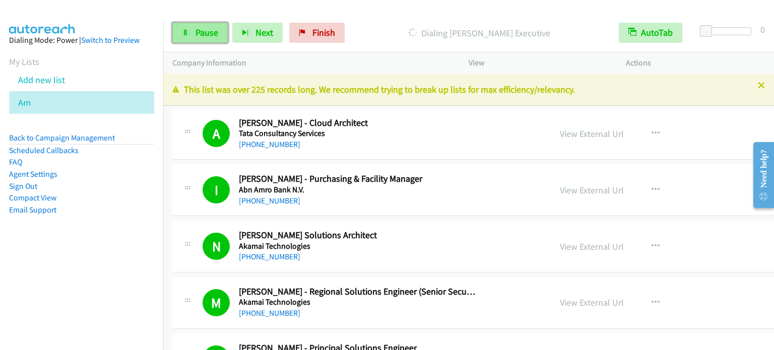
drag, startPoint x: 216, startPoint y: 30, endPoint x: 209, endPoint y: 28, distance: 7.2
click at [103, 269] on nav "Dialing Mode: Power | Switch to Preview My Lists Add new list Am Back to Campai…" at bounding box center [82, 196] width 164 height 350
click at [98, 251] on aside "Dialing Mode: Power | Switch to Preview My Lists Add new list Am Back to Campai…" at bounding box center [81, 141] width 163 height 241
click at [121, 206] on li "Email Support" at bounding box center [81, 210] width 145 height 12
click at [194, 28] on link "Pause" at bounding box center [199, 33] width 55 height 20
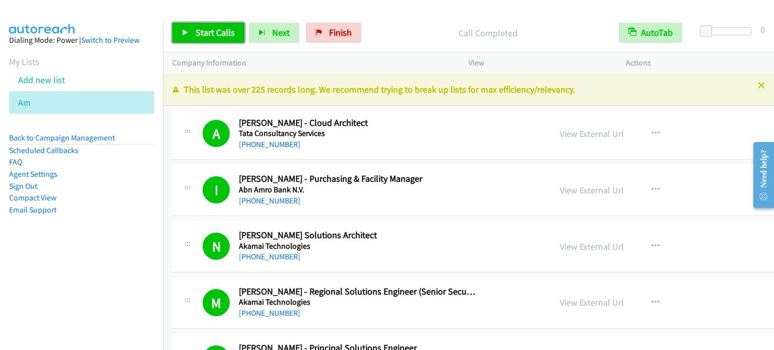
click at [229, 31] on span "Start Calls" at bounding box center [215, 33] width 39 height 12
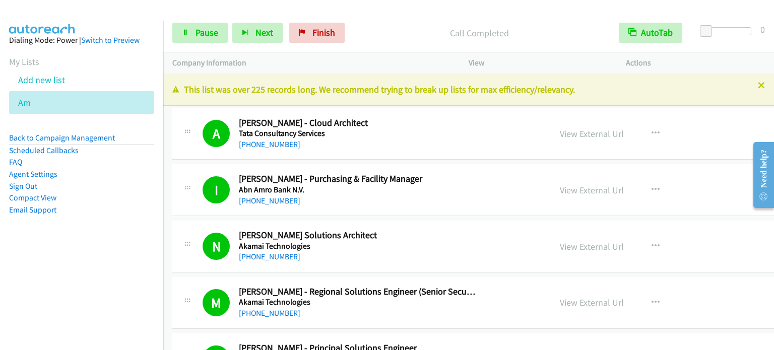
click at [43, 260] on aside "Dialing Mode: Power | Switch to Preview My Lists Add new list Am Back to Campai…" at bounding box center [81, 141] width 163 height 241
click at [196, 33] on span "Pause" at bounding box center [207, 33] width 23 height 12
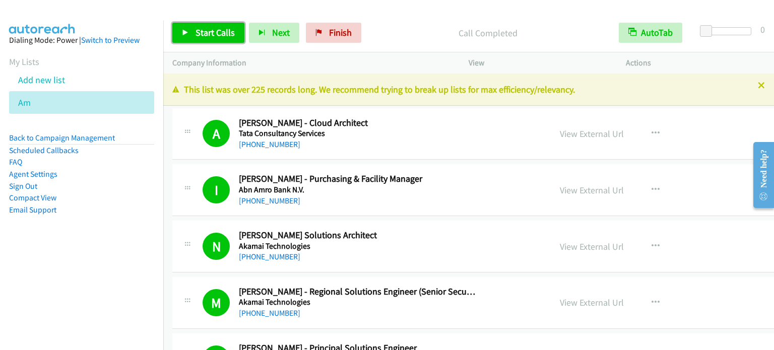
click at [217, 31] on span "Start Calls" at bounding box center [215, 33] width 39 height 12
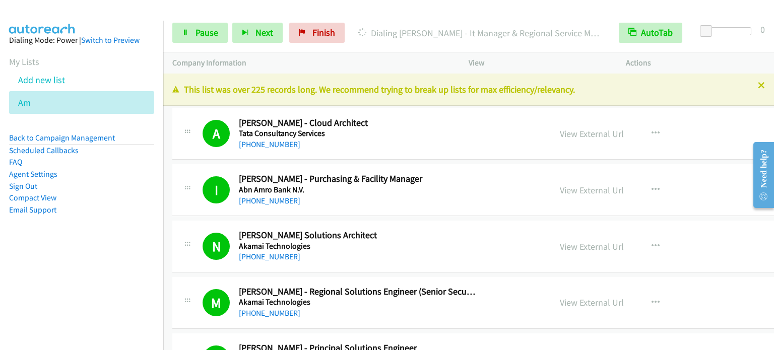
click at [78, 256] on aside "Dialing Mode: Power | Switch to Preview My Lists Add new list Am Back to Campai…" at bounding box center [81, 141] width 163 height 241
click at [205, 32] on span "Pause" at bounding box center [207, 33] width 23 height 12
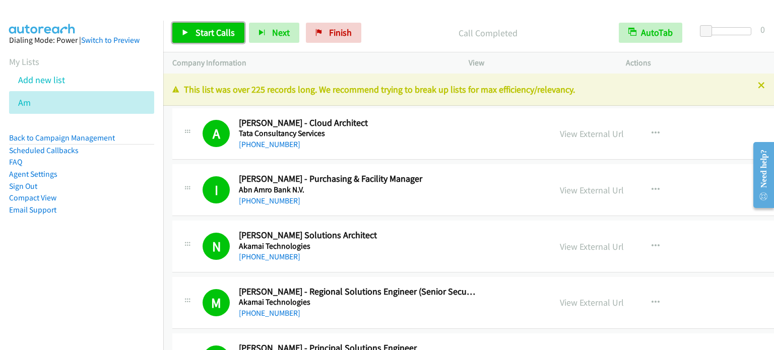
click at [223, 30] on span "Start Calls" at bounding box center [215, 33] width 39 height 12
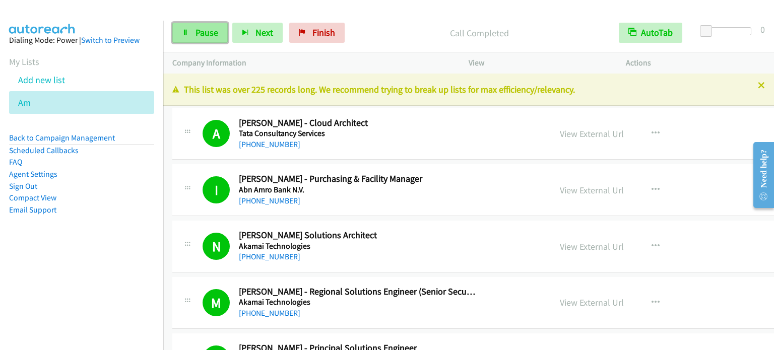
click at [197, 29] on span "Pause" at bounding box center [207, 33] width 23 height 12
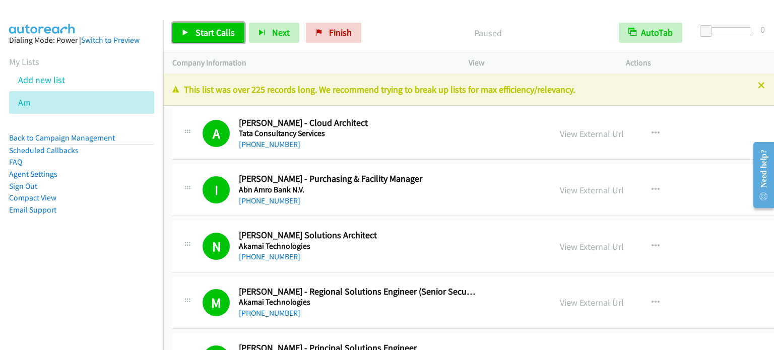
click at [198, 34] on span "Start Calls" at bounding box center [215, 33] width 39 height 12
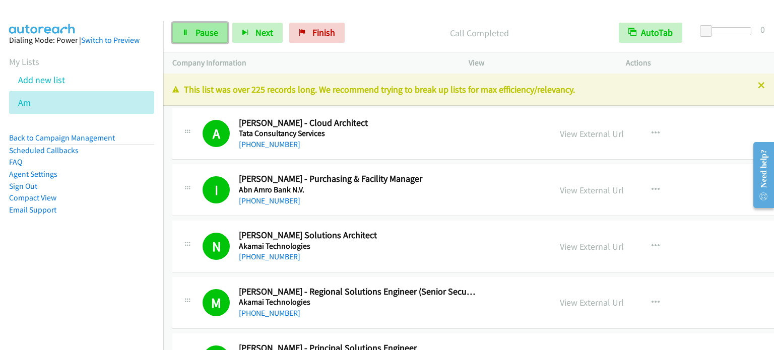
click at [197, 36] on span "Pause" at bounding box center [207, 33] width 23 height 12
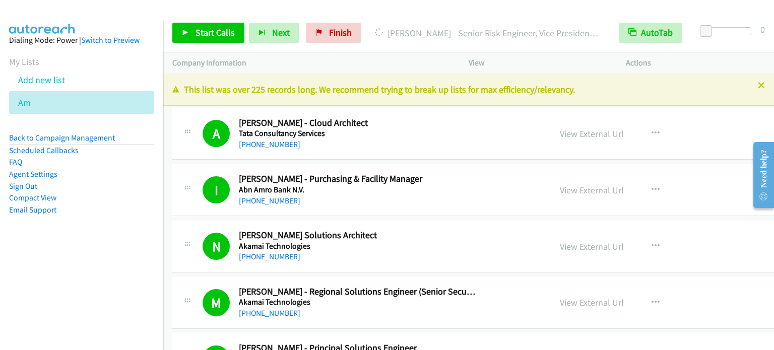
click at [134, 268] on nav "Dialing Mode: Power | Switch to Preview My Lists Add new list Am Back to Campai…" at bounding box center [82, 196] width 164 height 350
click at [330, 36] on span "Finish" at bounding box center [340, 33] width 23 height 12
